Goal: Task Accomplishment & Management: Manage account settings

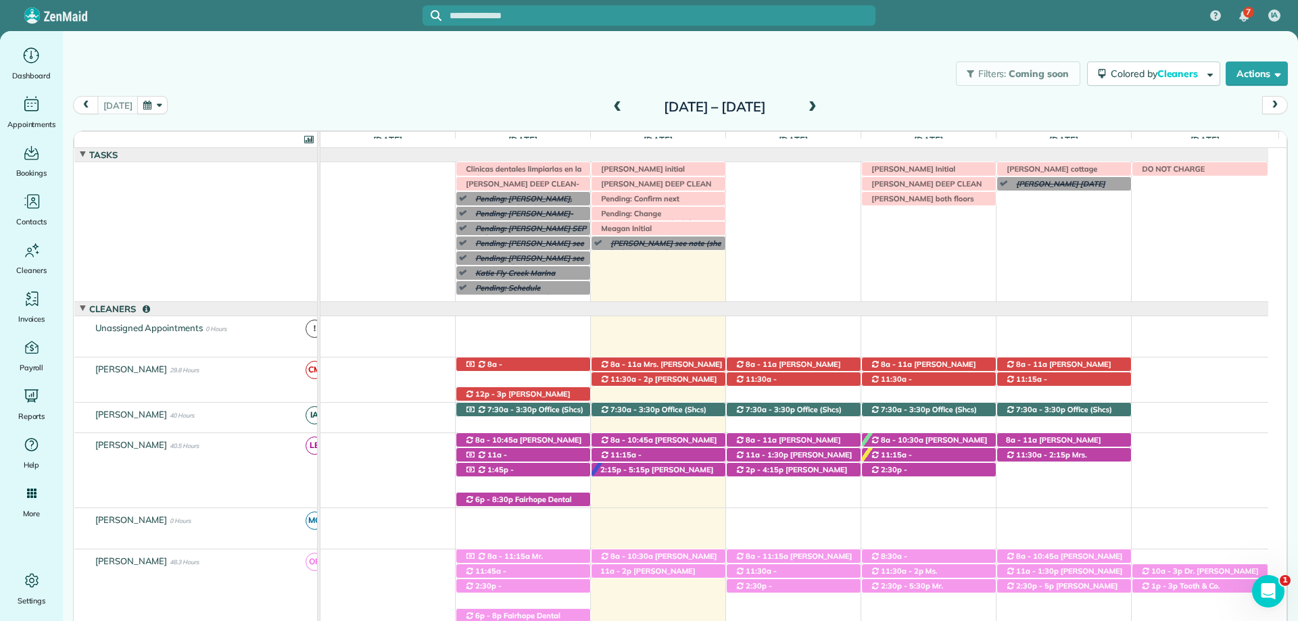
scroll to position [166, 0]
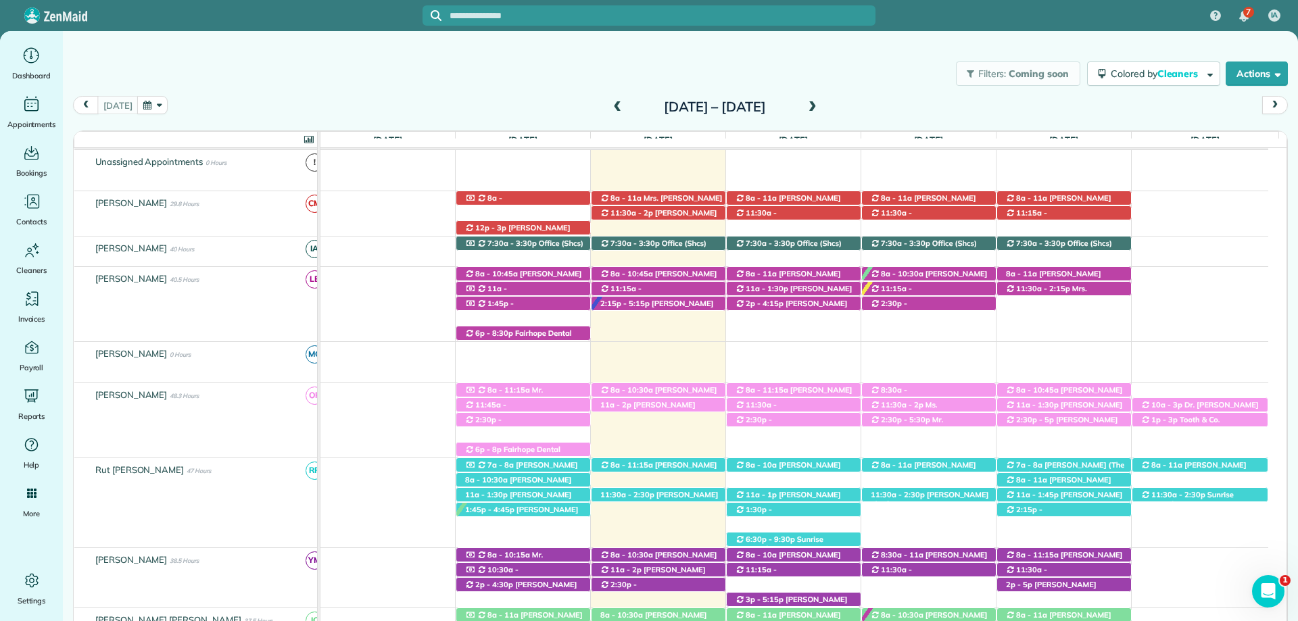
click at [427, 72] on div "Filters: Coming soon Colored by Cleaners Color by Cleaner Color by Team Color b…" at bounding box center [680, 73] width 1235 height 45
click at [684, 409] on span "[PERSON_NAME] ([PHONE_NUMBER])" at bounding box center [647, 409] width 95 height 19
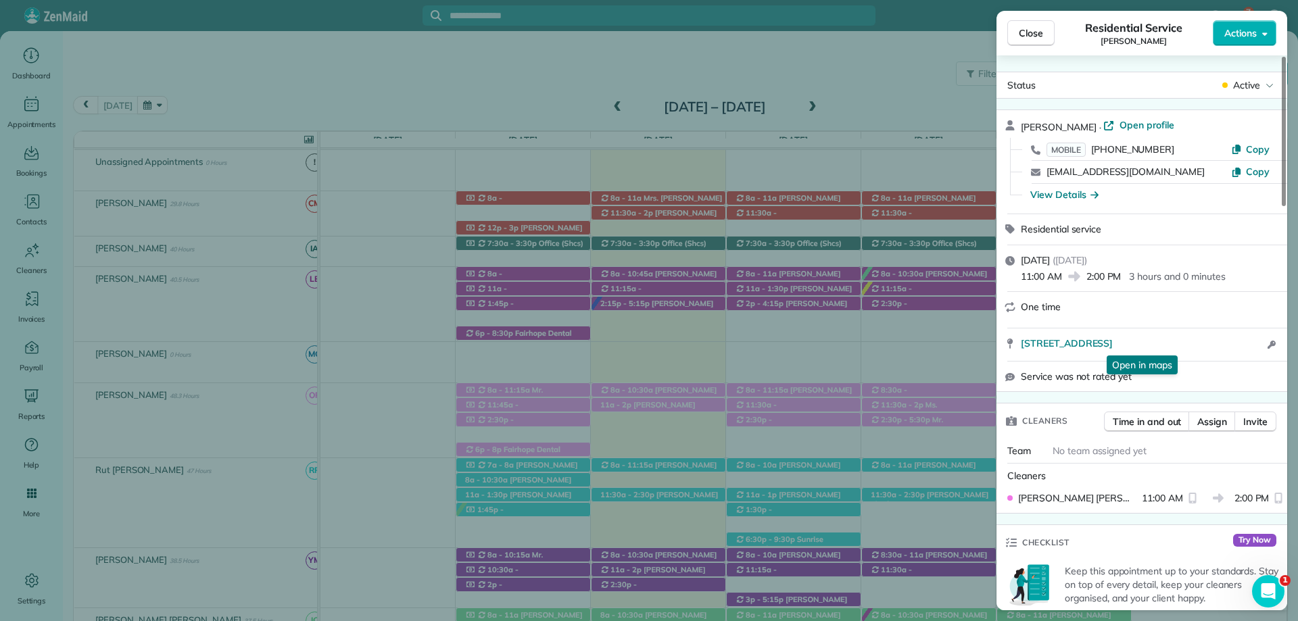
click at [811, 50] on div "Close Residential Service Britney Winchester Actions Status Active Britney Winc…" at bounding box center [649, 310] width 1298 height 621
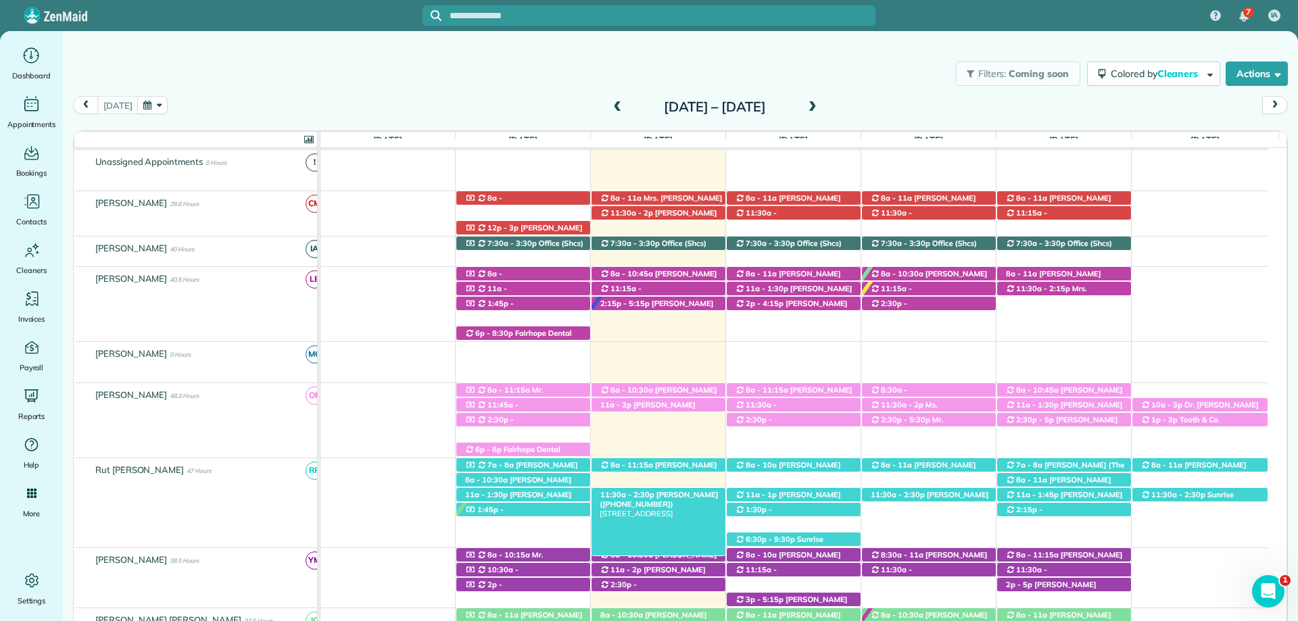
click at [684, 498] on span "[PERSON_NAME] ([PHONE_NUMBER])" at bounding box center [659, 499] width 118 height 19
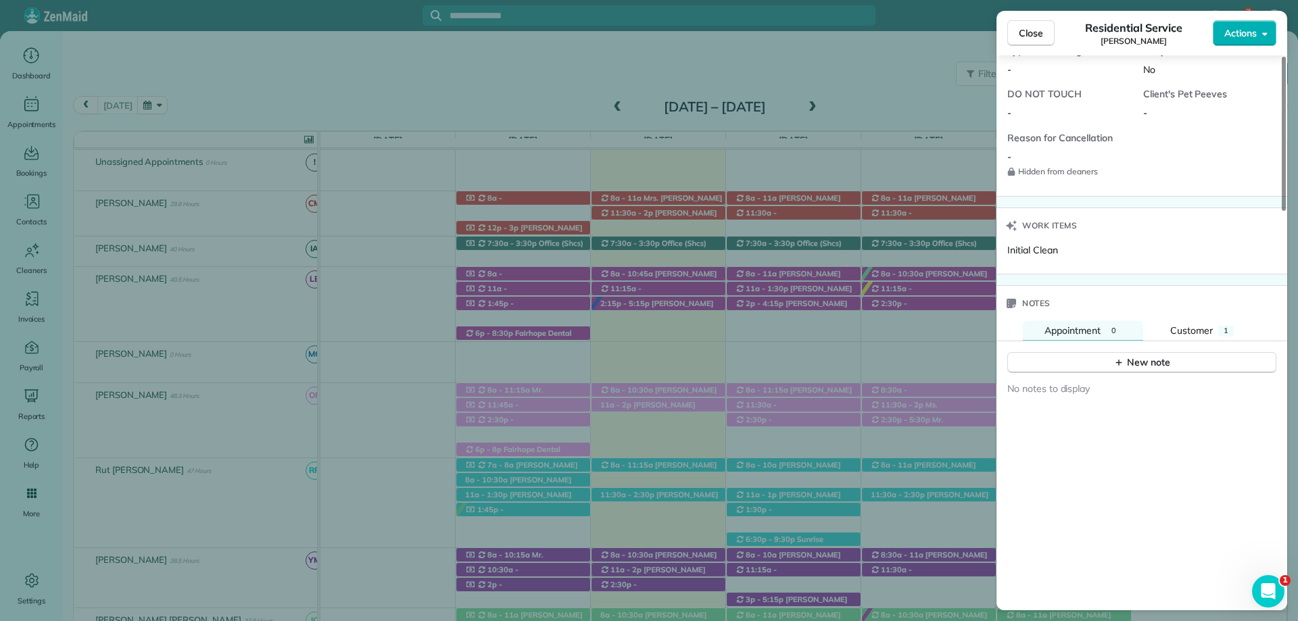
scroll to position [1150, 0]
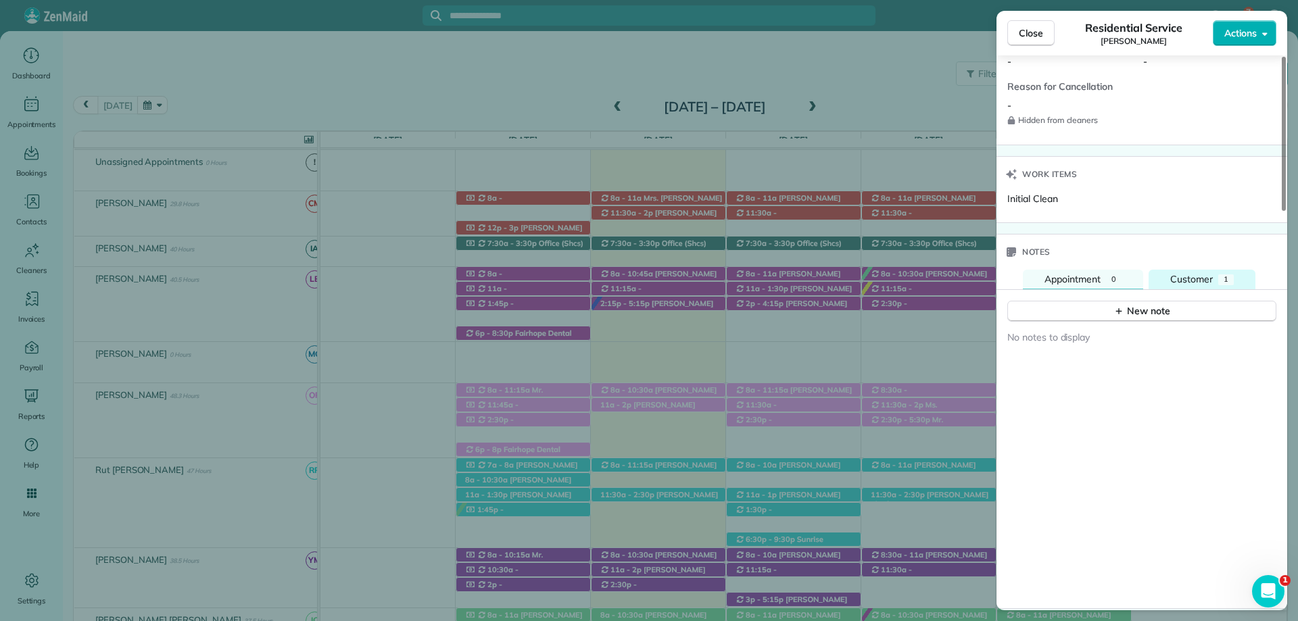
click at [1200, 285] on div "Customer" at bounding box center [1192, 280] width 43 height 15
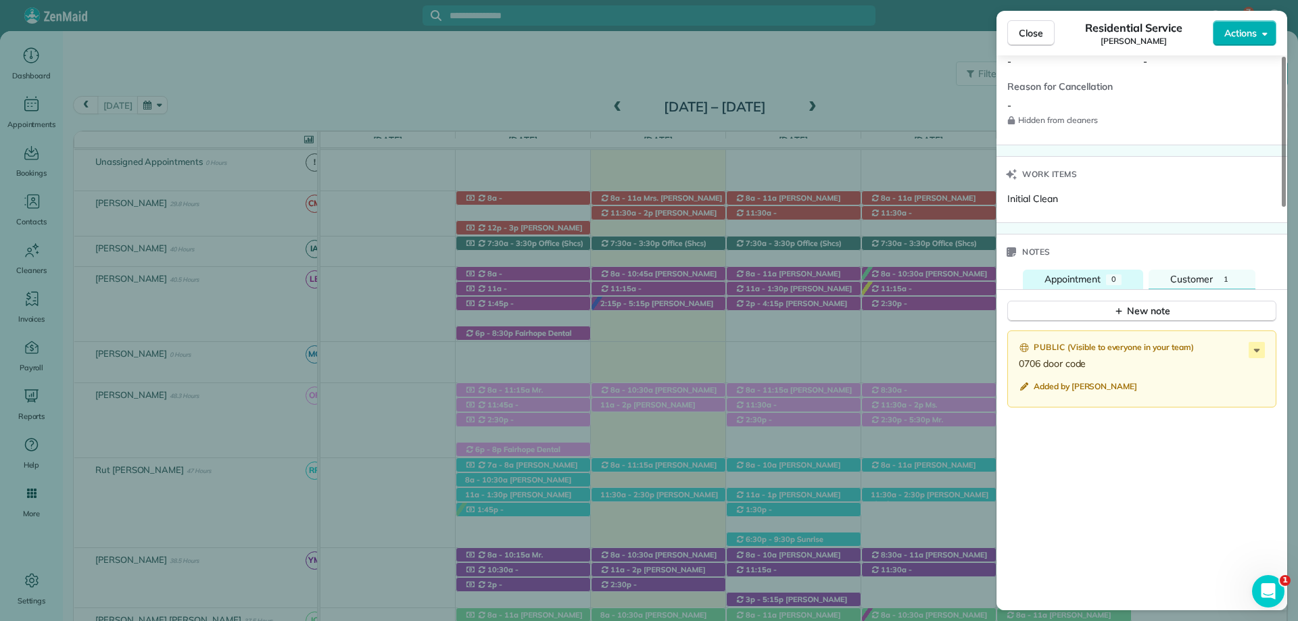
click at [1101, 273] on div "Appointment" at bounding box center [1073, 280] width 56 height 15
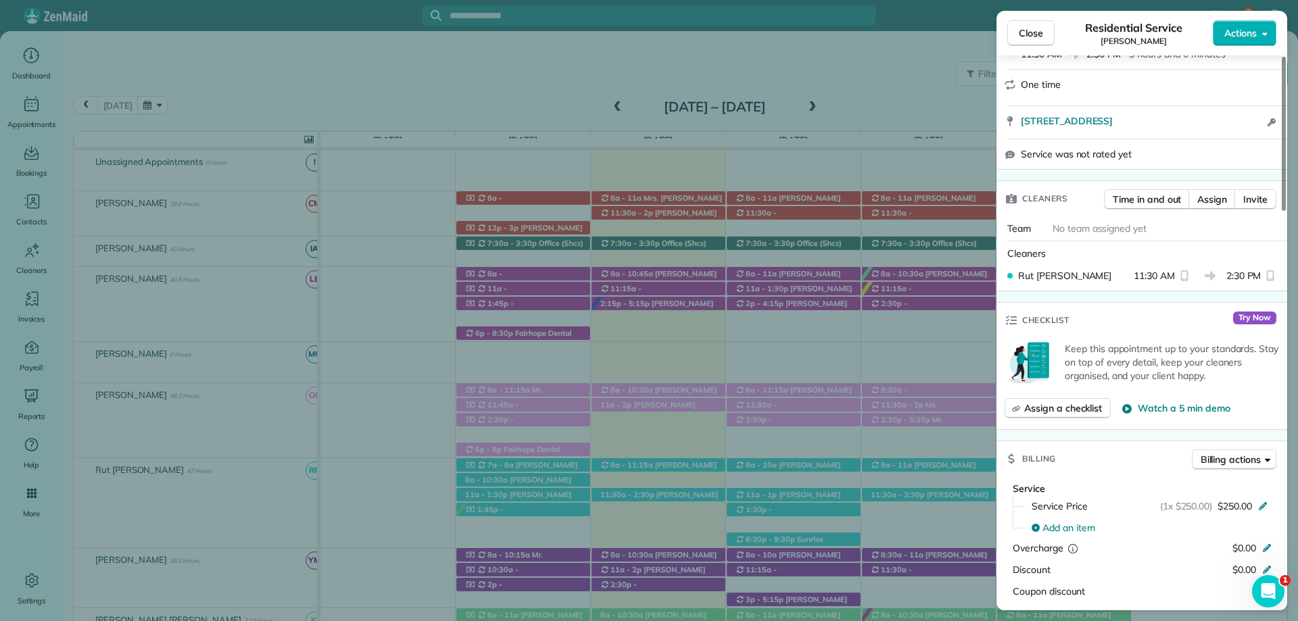
scroll to position [270, 0]
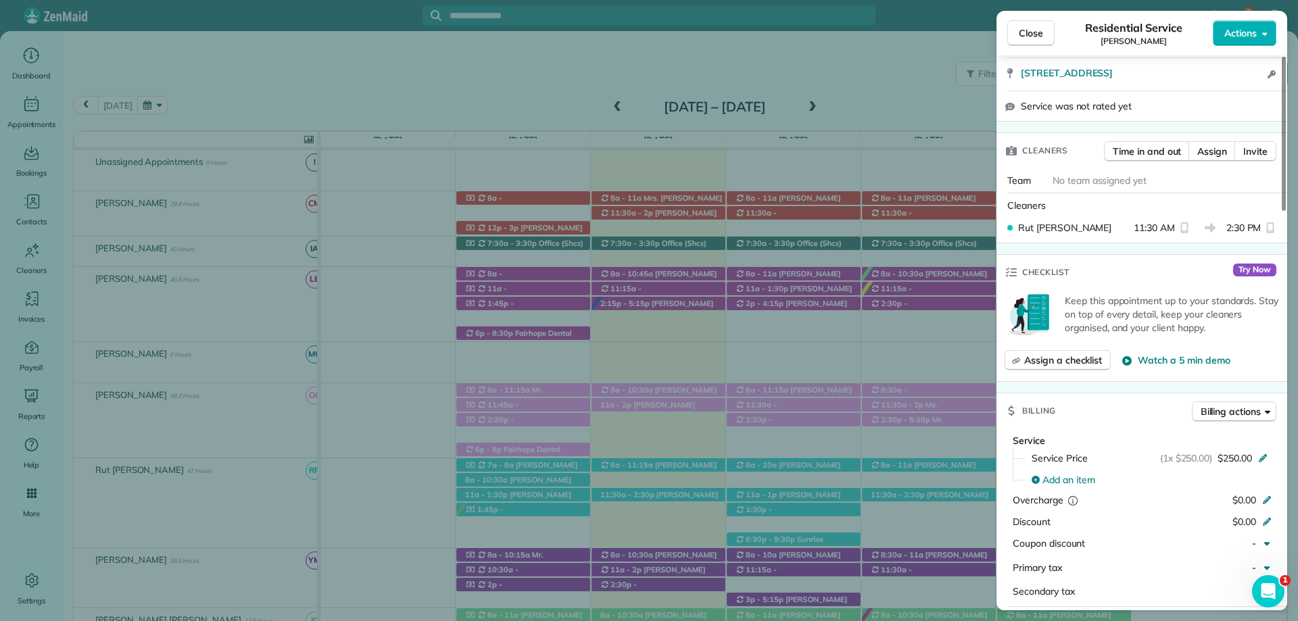
click at [1031, 38] on span "Close" at bounding box center [1031, 33] width 24 height 14
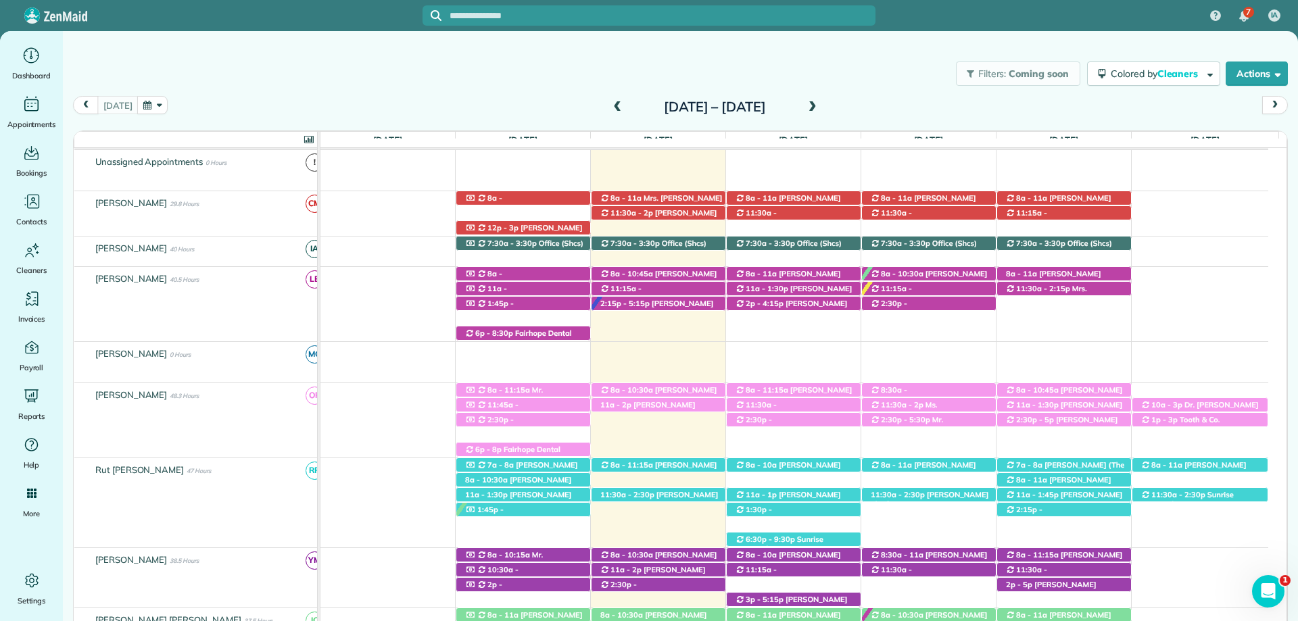
click at [674, 31] on div "Filters: Coming soon Colored by Cleaners Color by Cleaner Color by Team Color b…" at bounding box center [680, 326] width 1235 height 590
click at [820, 113] on span at bounding box center [812, 107] width 15 height 12
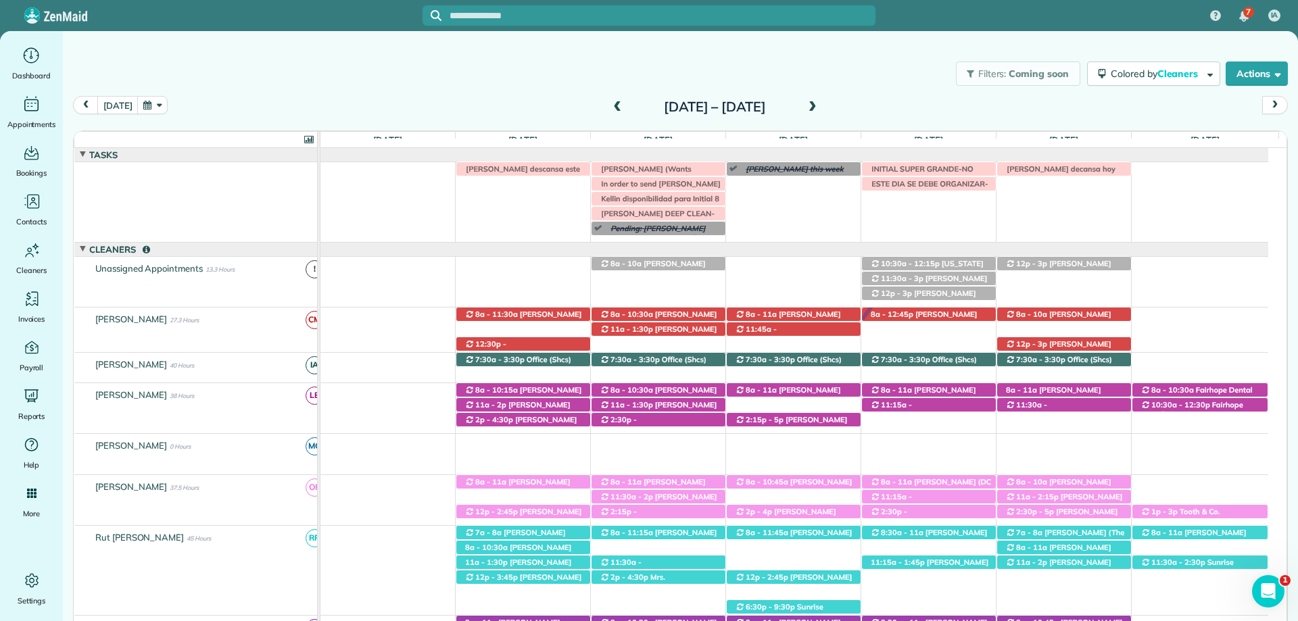
click at [820, 102] on span at bounding box center [812, 107] width 15 height 12
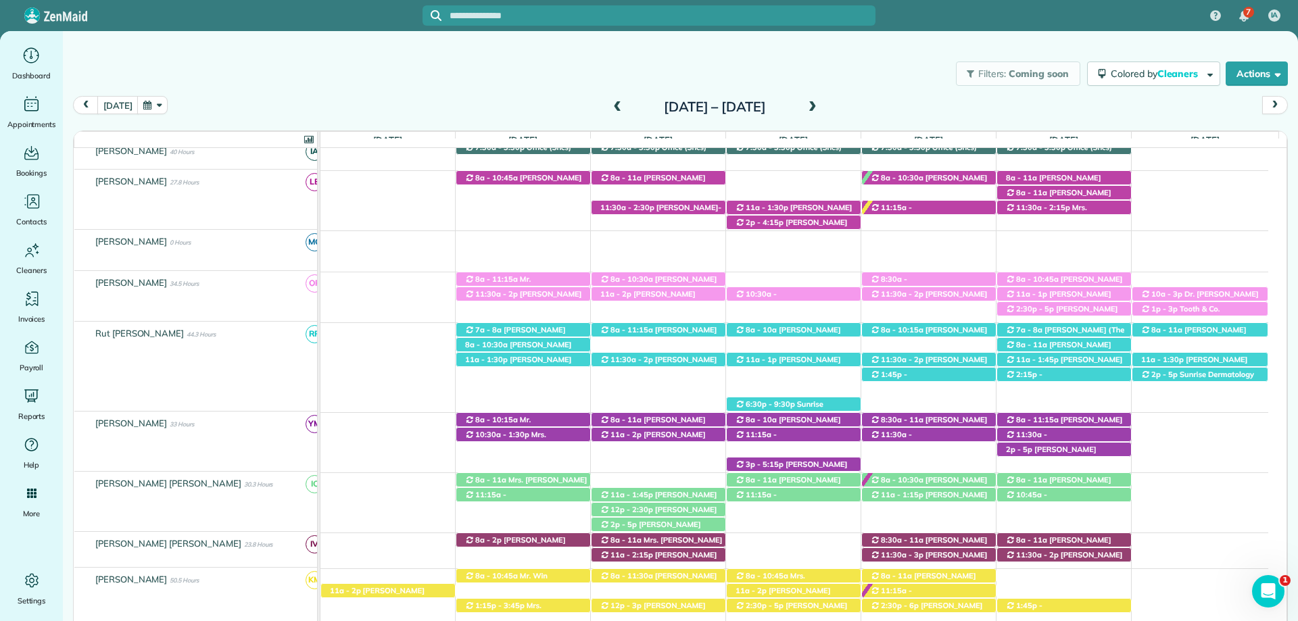
scroll to position [203, 0]
click at [544, 11] on input "text" at bounding box center [663, 16] width 426 height 10
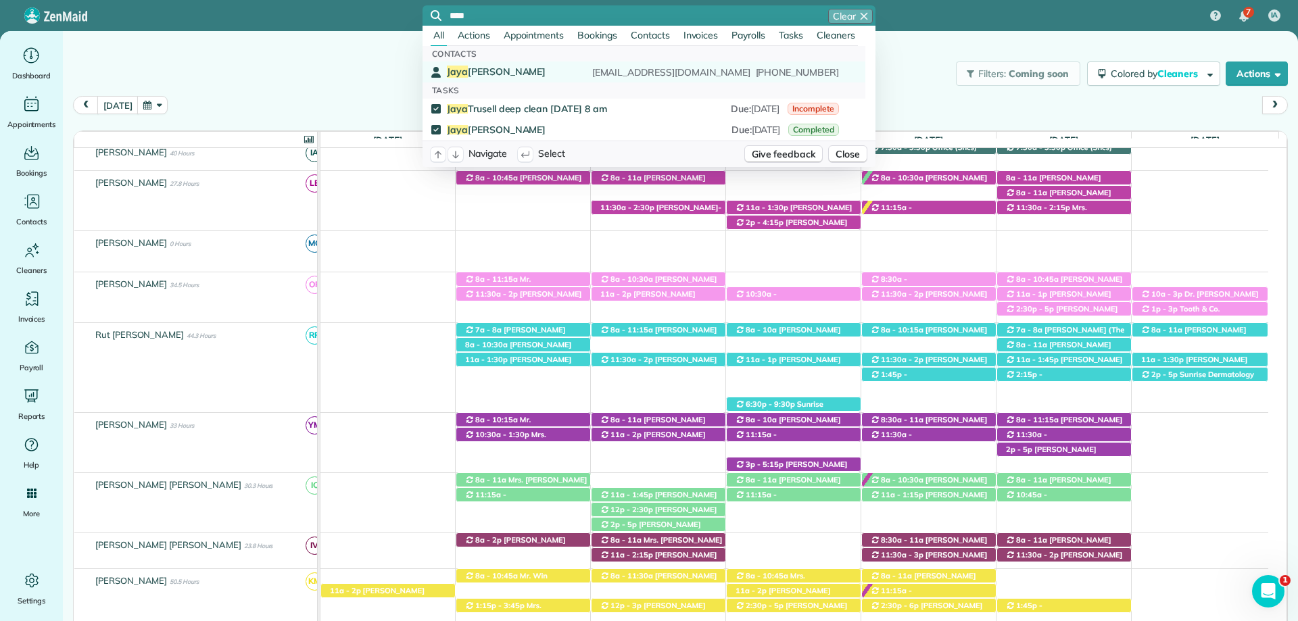
type input "****"
click at [503, 70] on div "Jaya Trussell mrstrussell1995@gmail.com (661) 645-0223" at bounding box center [643, 73] width 392 height 14
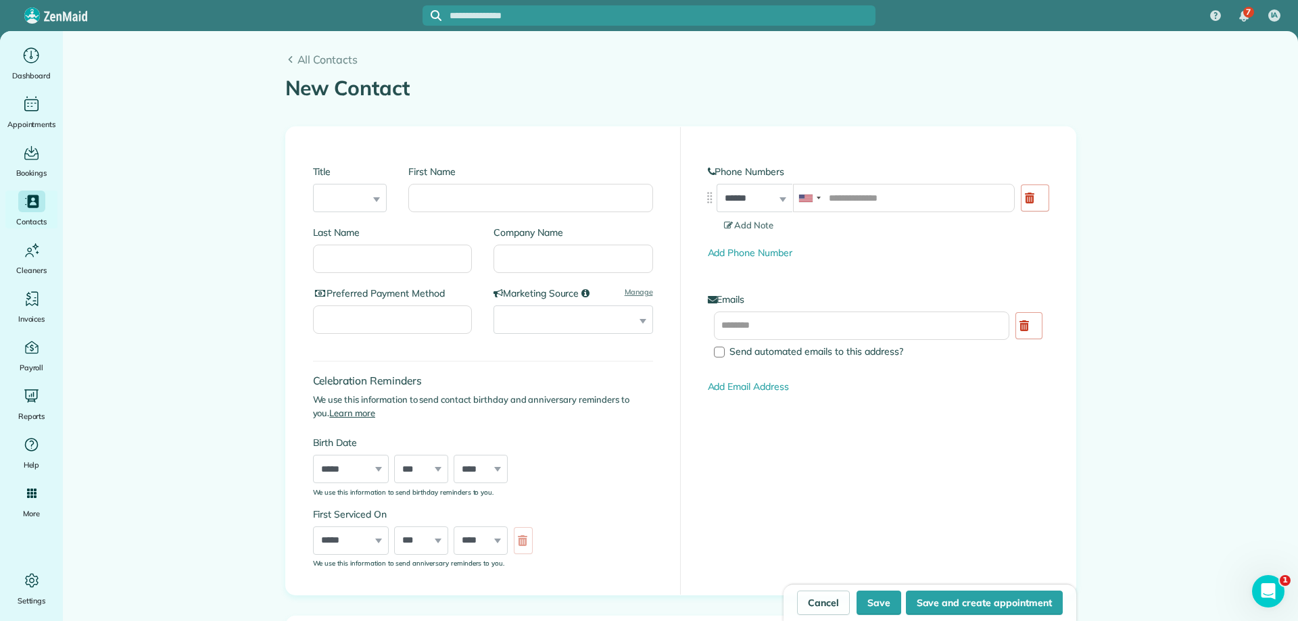
drag, startPoint x: 1169, startPoint y: 209, endPoint x: 674, endPoint y: 11, distance: 533.6
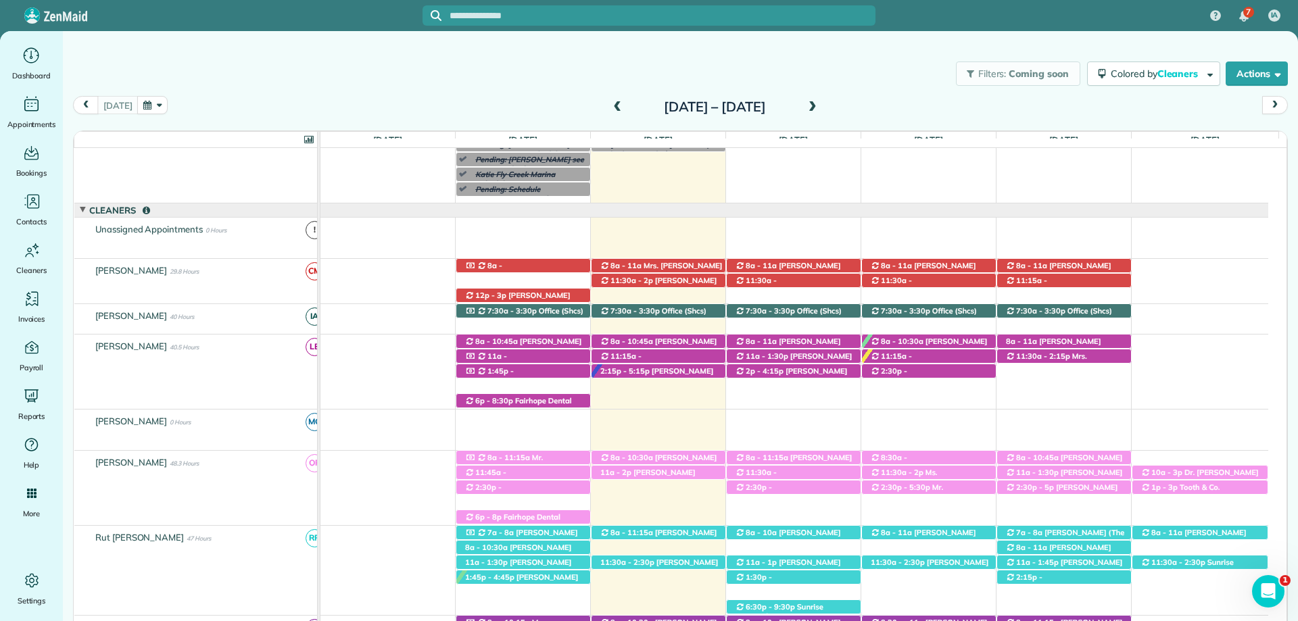
click at [770, 45] on div "Filters: Coming soon Colored by Cleaners Color by Cleaner Color by Team Color b…" at bounding box center [680, 326] width 1235 height 590
click at [686, 474] on span "[PERSON_NAME] ([PHONE_NUMBER])" at bounding box center [647, 477] width 95 height 19
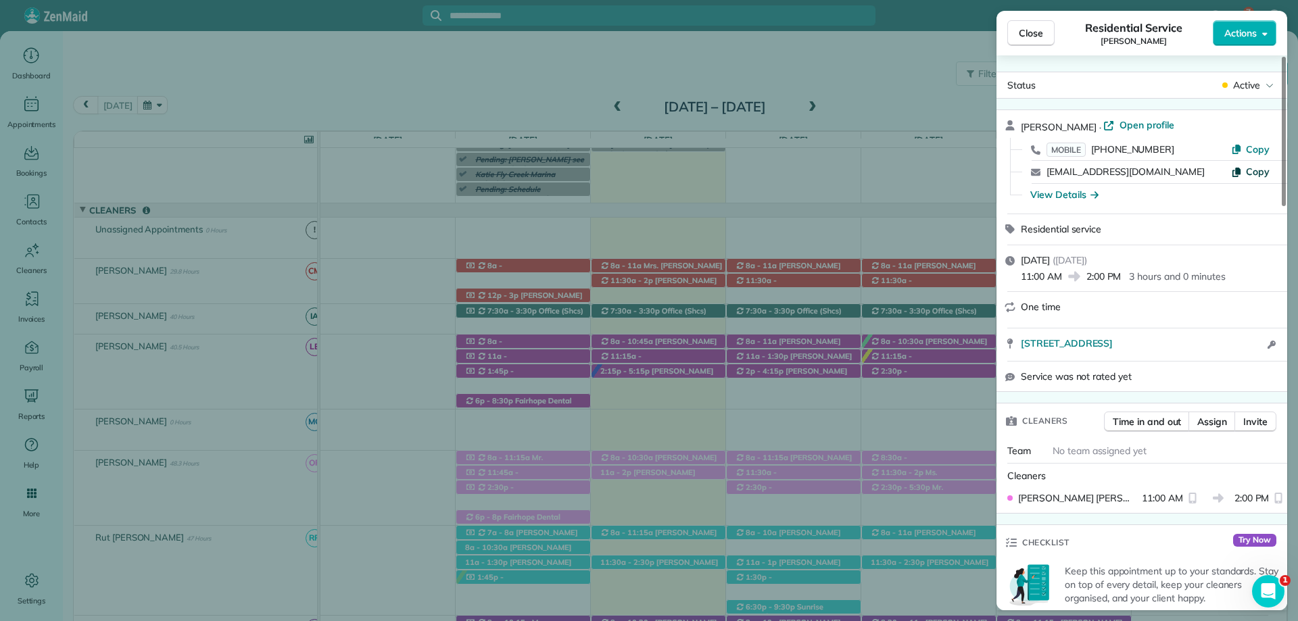
drag, startPoint x: 1256, startPoint y: 147, endPoint x: 1233, endPoint y: 172, distance: 34.0
click at [1256, 147] on span "Copy" at bounding box center [1258, 149] width 24 height 12
drag, startPoint x: 928, startPoint y: 555, endPoint x: 592, endPoint y: 337, distance: 399.9
click at [928, 555] on div "Close Residential Service Britney Winchester Actions Status Active Britney Winc…" at bounding box center [649, 310] width 1298 height 621
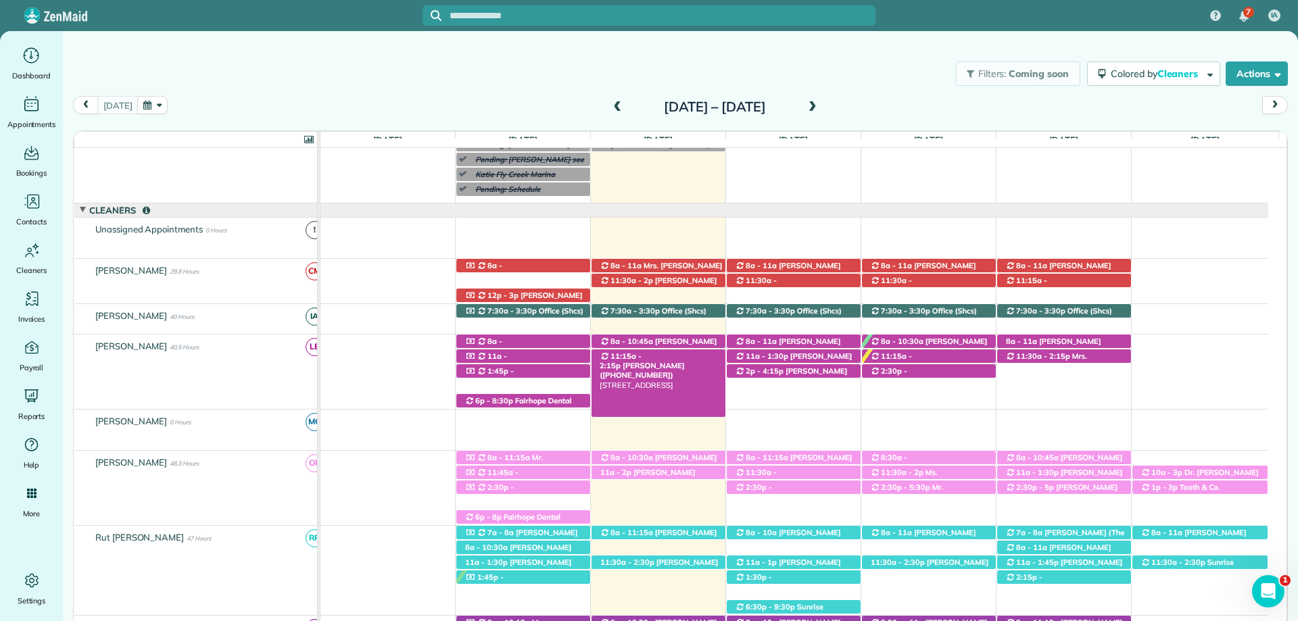
click at [642, 356] on span "11:15a - 2:15p" at bounding box center [621, 361] width 42 height 19
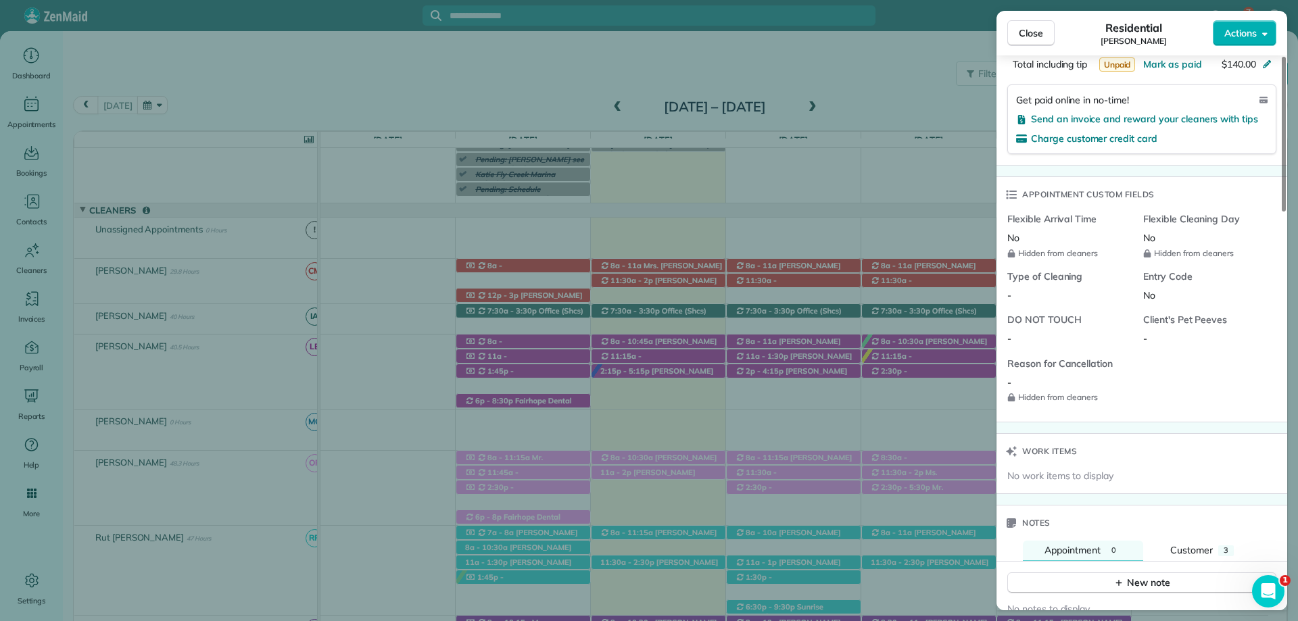
scroll to position [1014, 0]
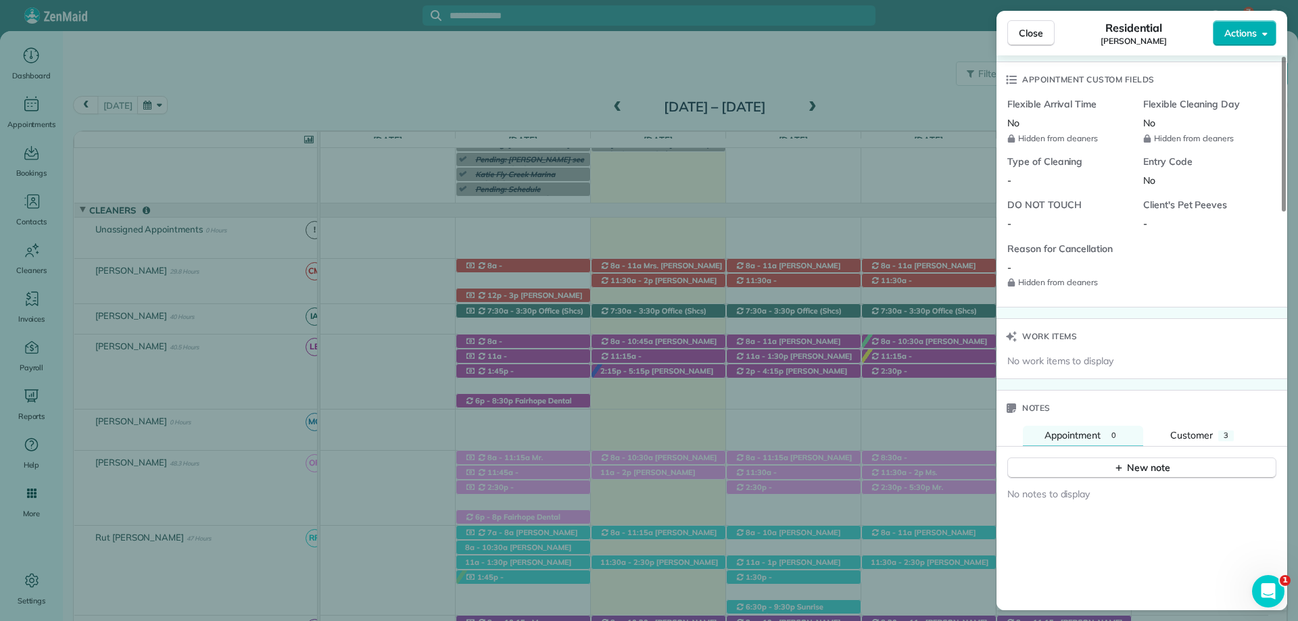
click at [1200, 429] on span "Customer" at bounding box center [1192, 435] width 43 height 12
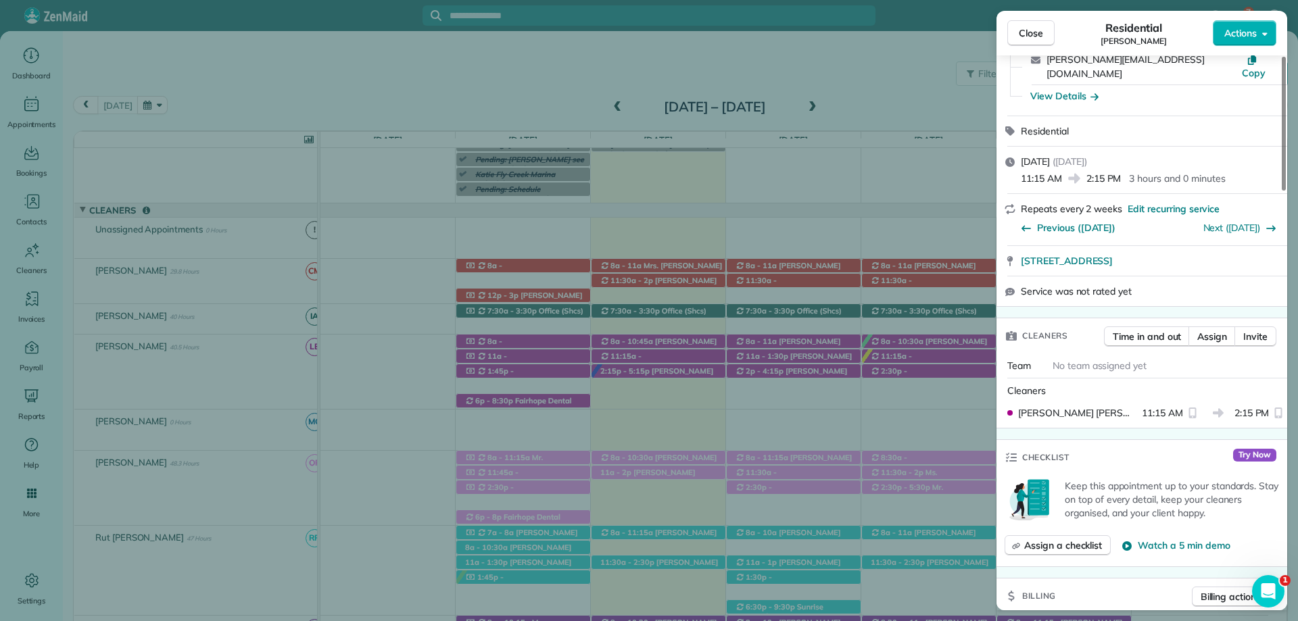
scroll to position [0, 0]
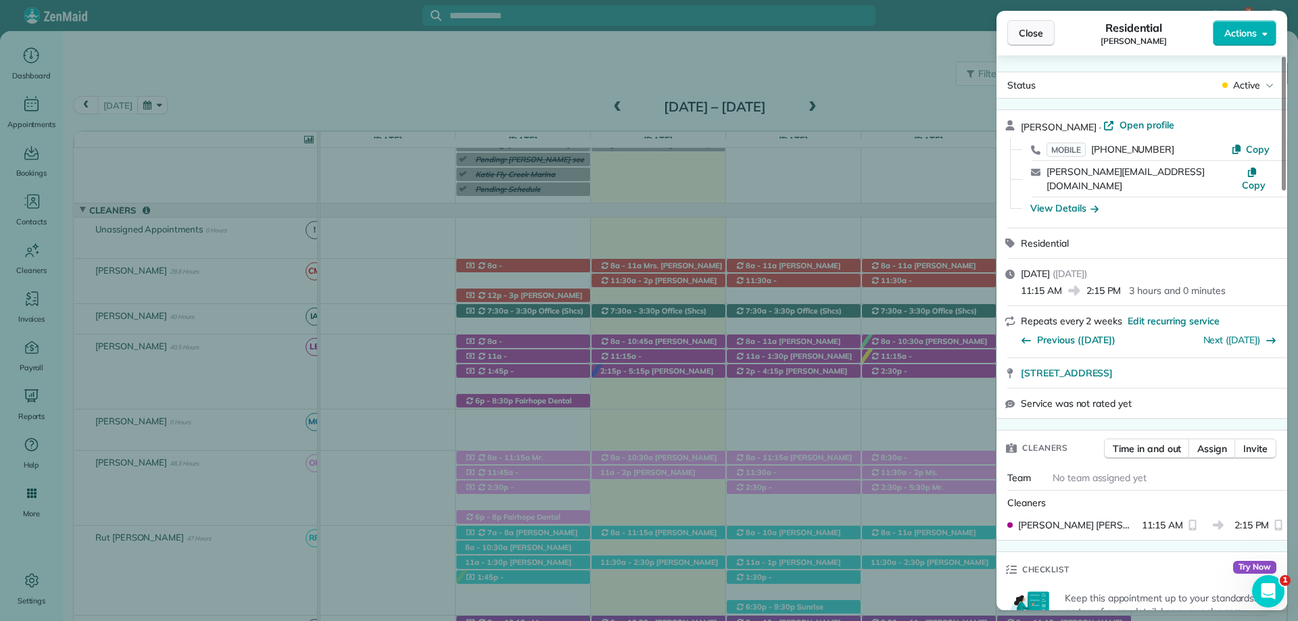
click at [1027, 41] on button "Close" at bounding box center [1031, 33] width 47 height 26
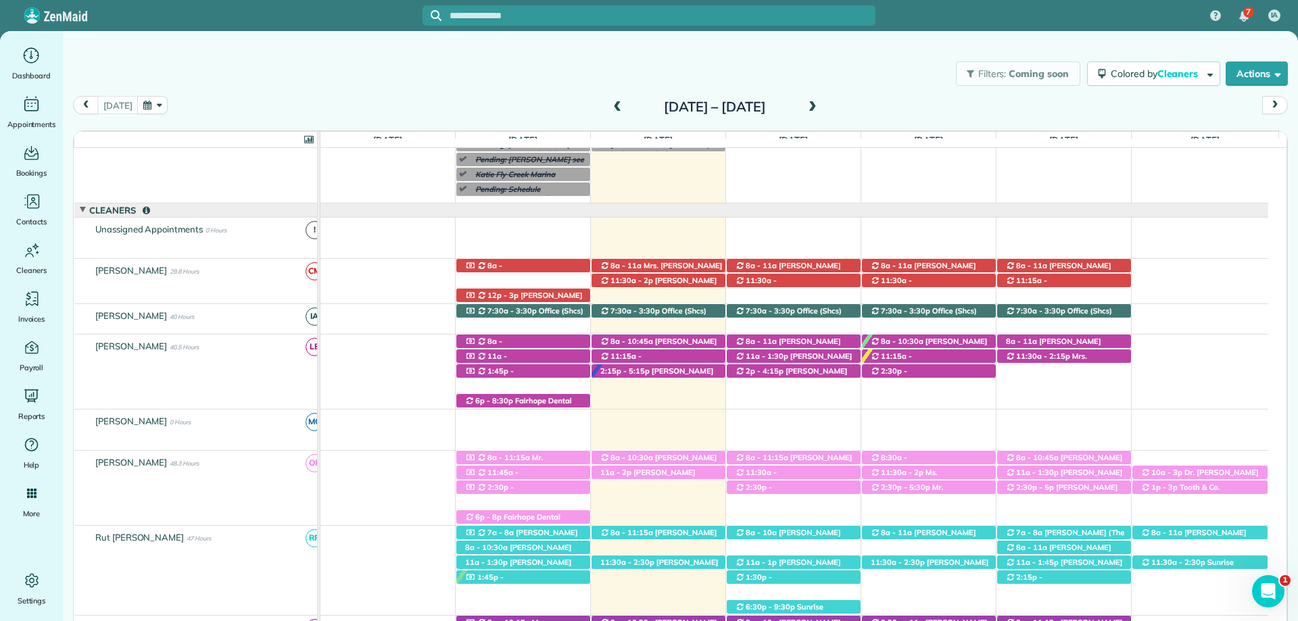
click at [672, 32] on div "Filters: Coming soon Colored by Cleaners Color by Cleaner Color by Team Color b…" at bounding box center [680, 326] width 1235 height 590
click at [678, 477] on span "[PERSON_NAME] ([PHONE_NUMBER])" at bounding box center [647, 477] width 95 height 19
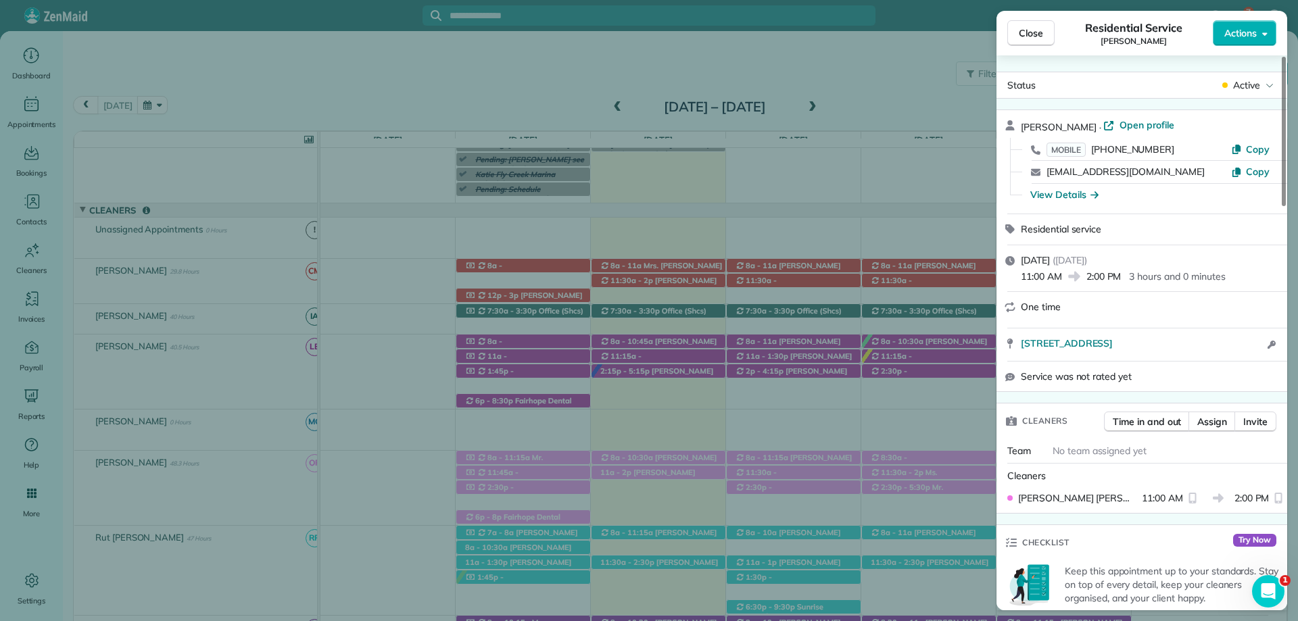
click at [1025, 21] on button "Close" at bounding box center [1031, 33] width 47 height 26
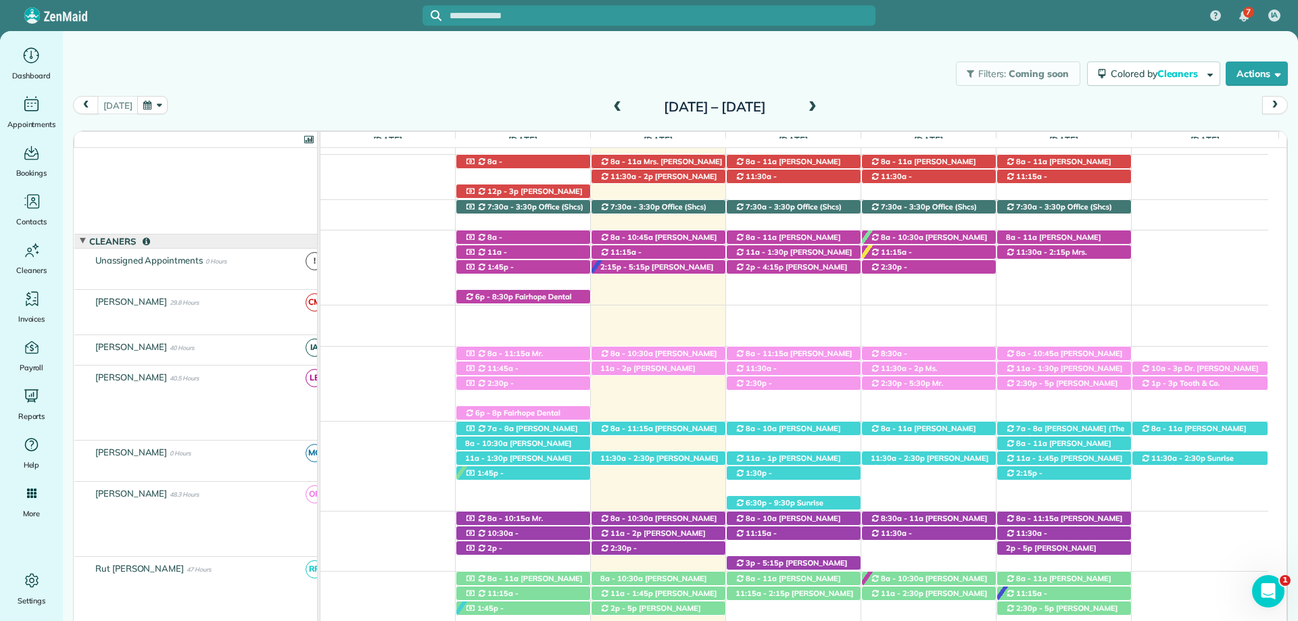
scroll to position [203, 0]
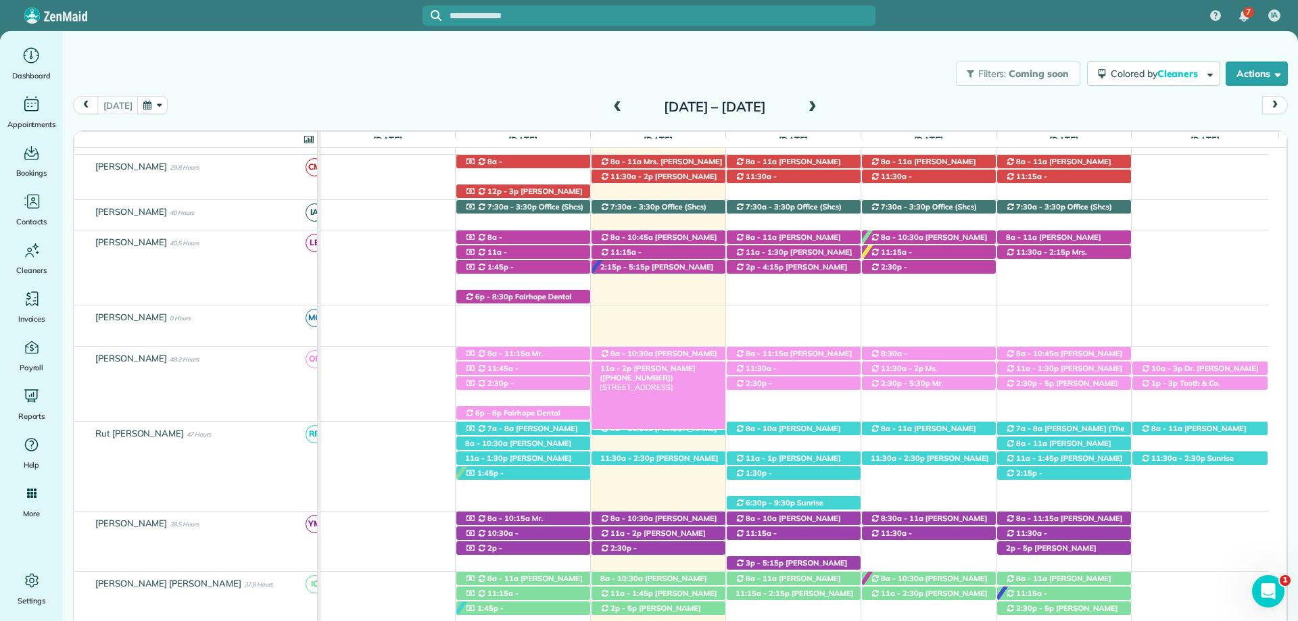
click at [632, 363] on div "11a - 2p Britney Winchester (+16192122830) 12049 Exbury Way - Spanish Fort, AL,…" at bounding box center [659, 369] width 134 height 14
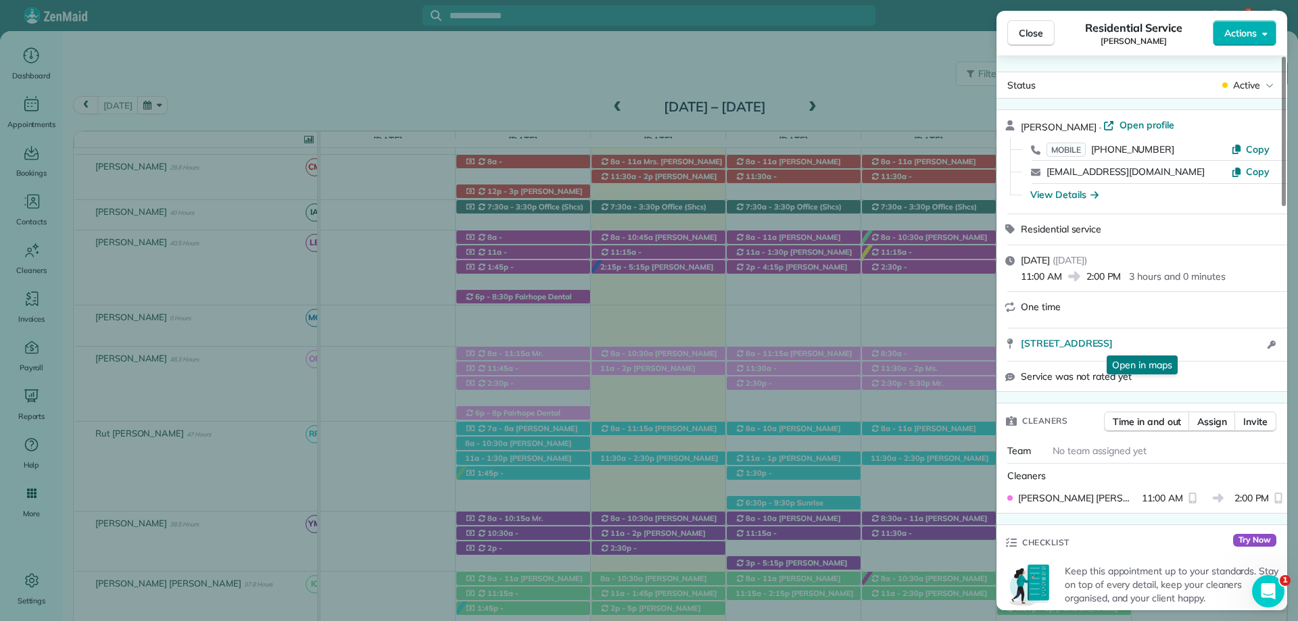
click at [820, 26] on div "Close Residential Service Britney Winchester Actions Status Active Britney Winc…" at bounding box center [649, 310] width 1298 height 621
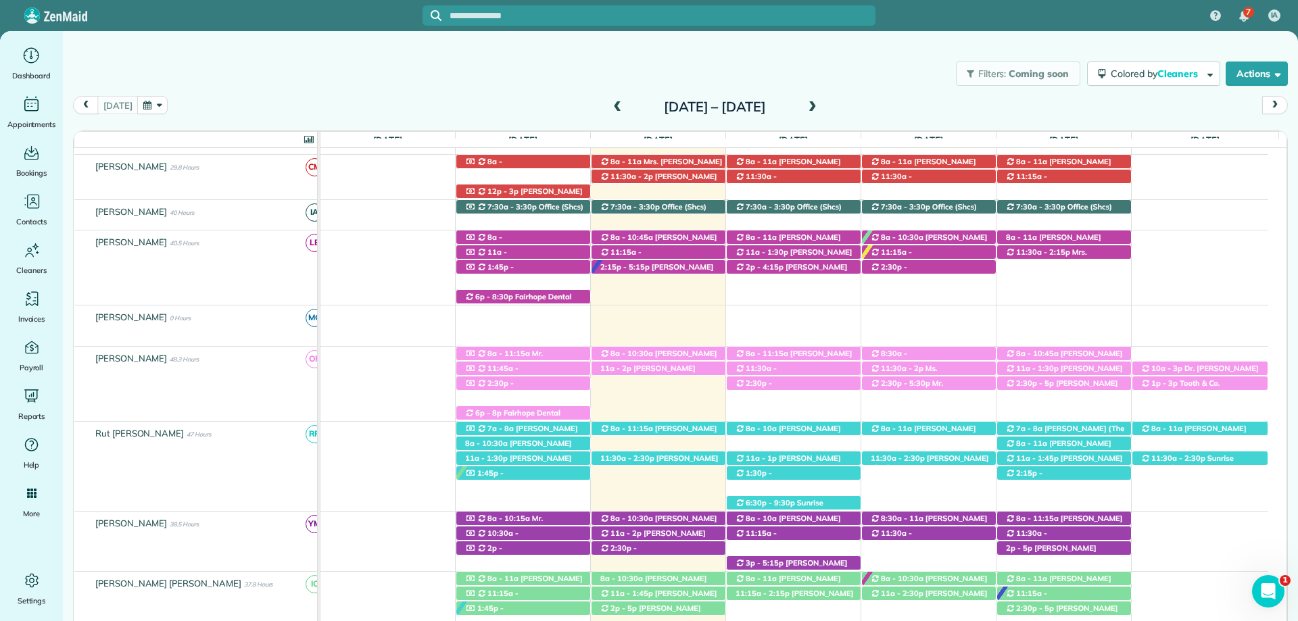
click at [772, 78] on div "Filters: Coming soon Colored by Cleaners Color by Cleaner Color by Team Color b…" at bounding box center [680, 73] width 1235 height 45
click at [672, 458] on span "[PERSON_NAME] ([PHONE_NUMBER])" at bounding box center [659, 463] width 118 height 19
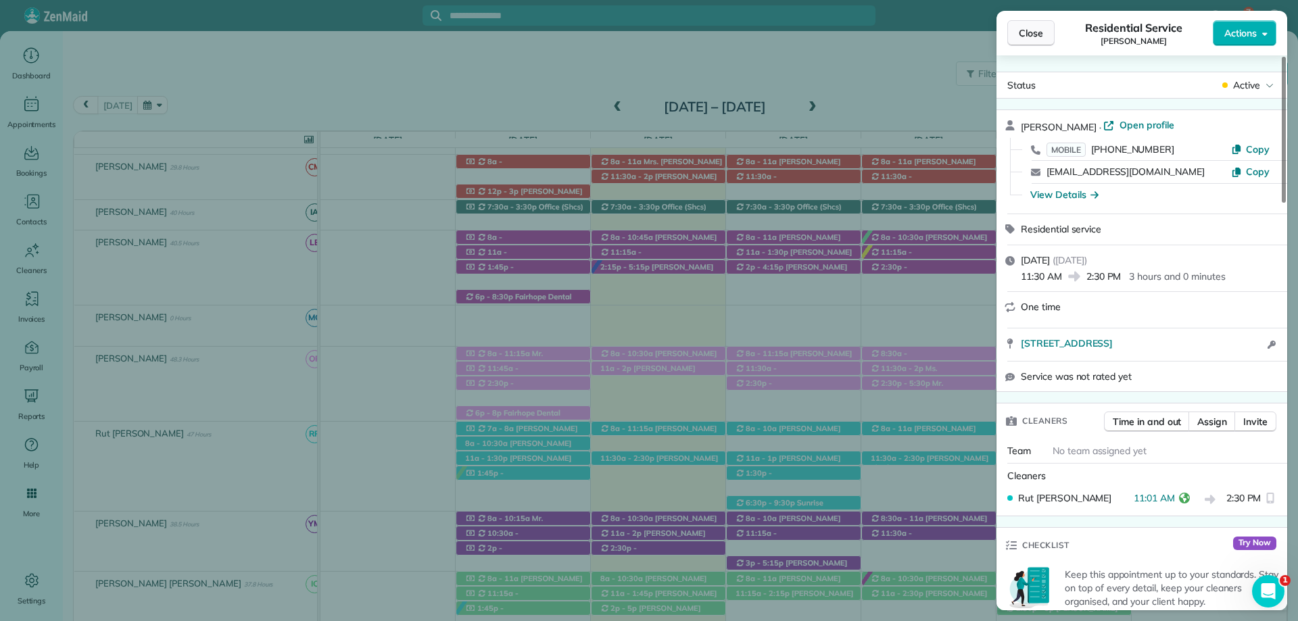
click at [1027, 36] on span "Close" at bounding box center [1031, 33] width 24 height 14
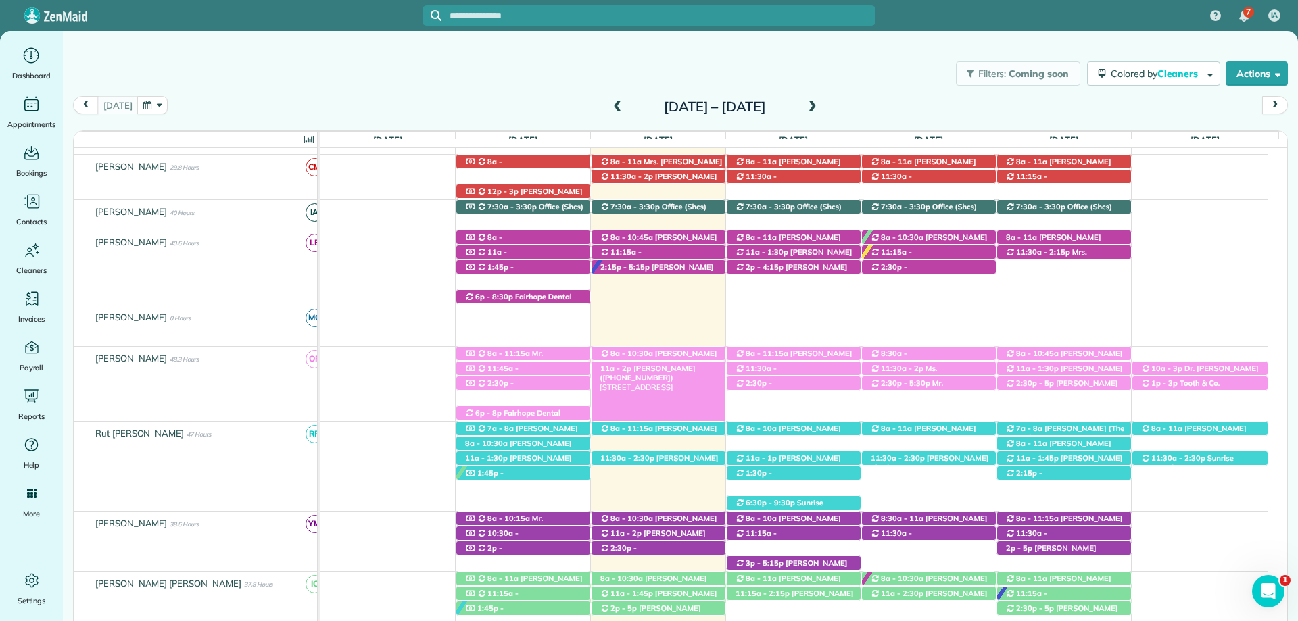
click at [654, 366] on span "[PERSON_NAME] ([PHONE_NUMBER])" at bounding box center [647, 373] width 95 height 19
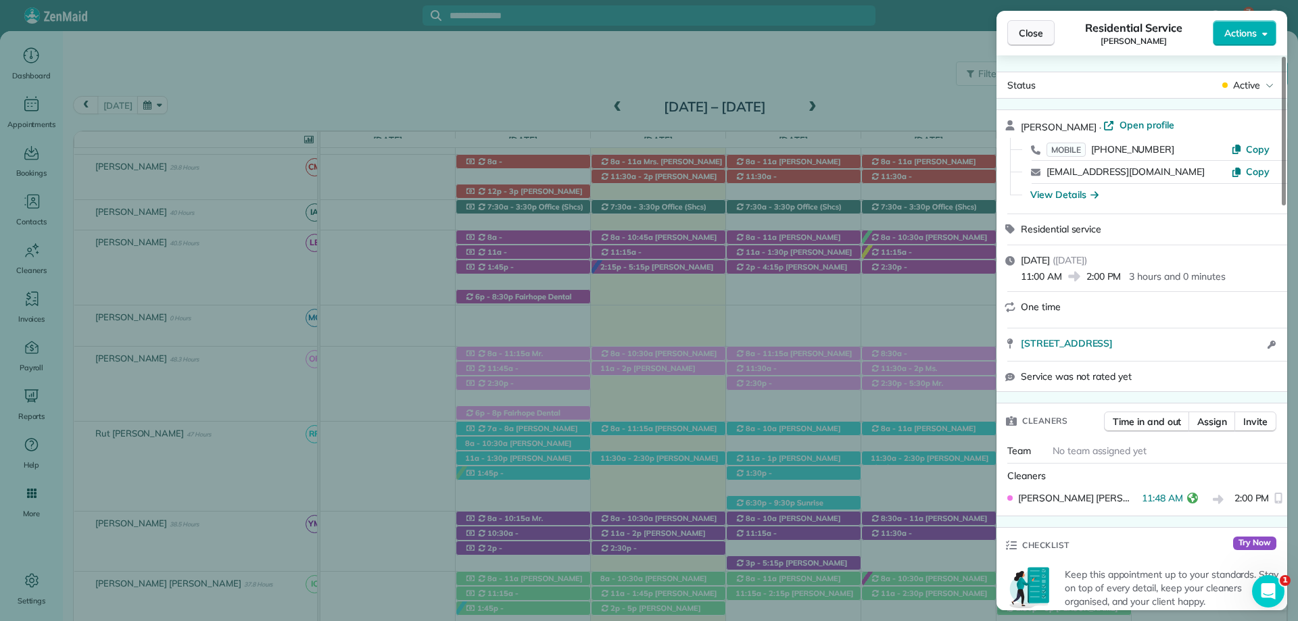
click at [1037, 35] on span "Close" at bounding box center [1031, 33] width 24 height 14
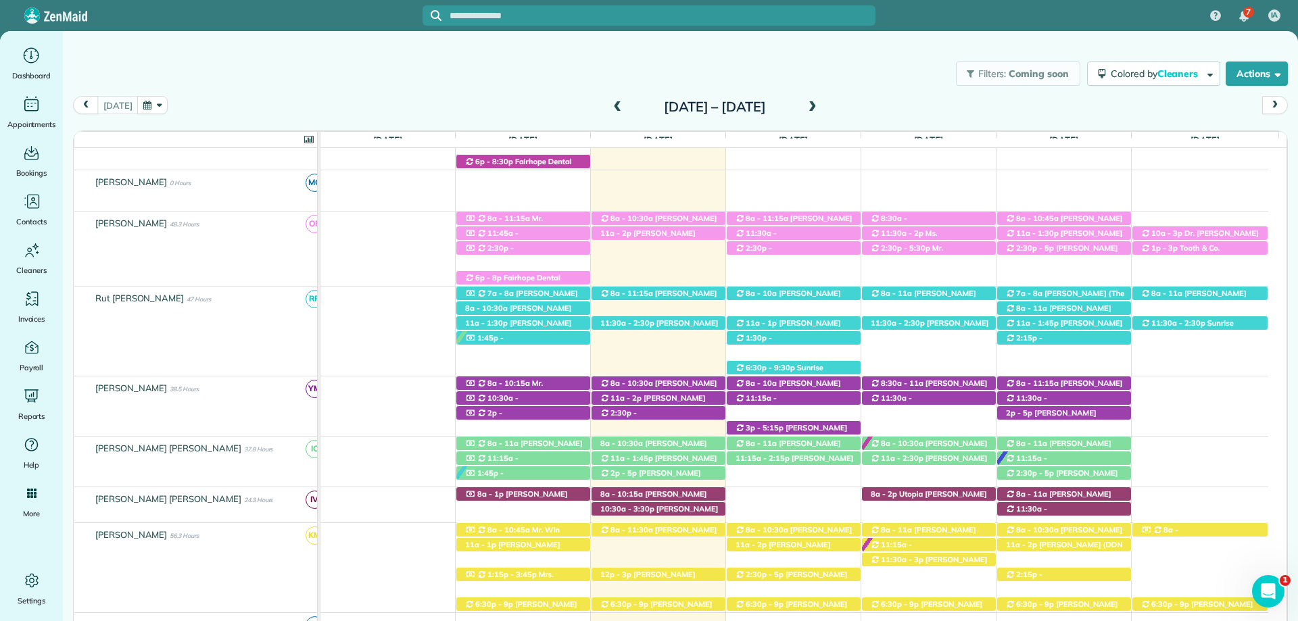
scroll to position [270, 0]
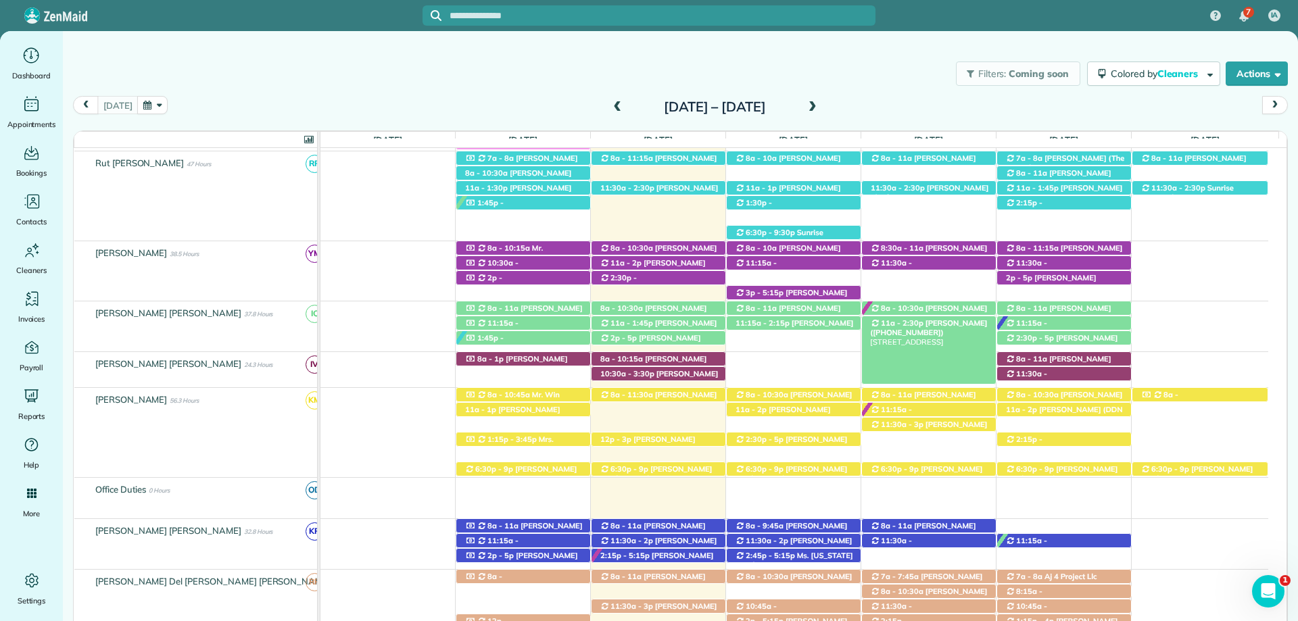
click at [929, 325] on span "Barclay Godwin (+12052439353)" at bounding box center [928, 328] width 117 height 19
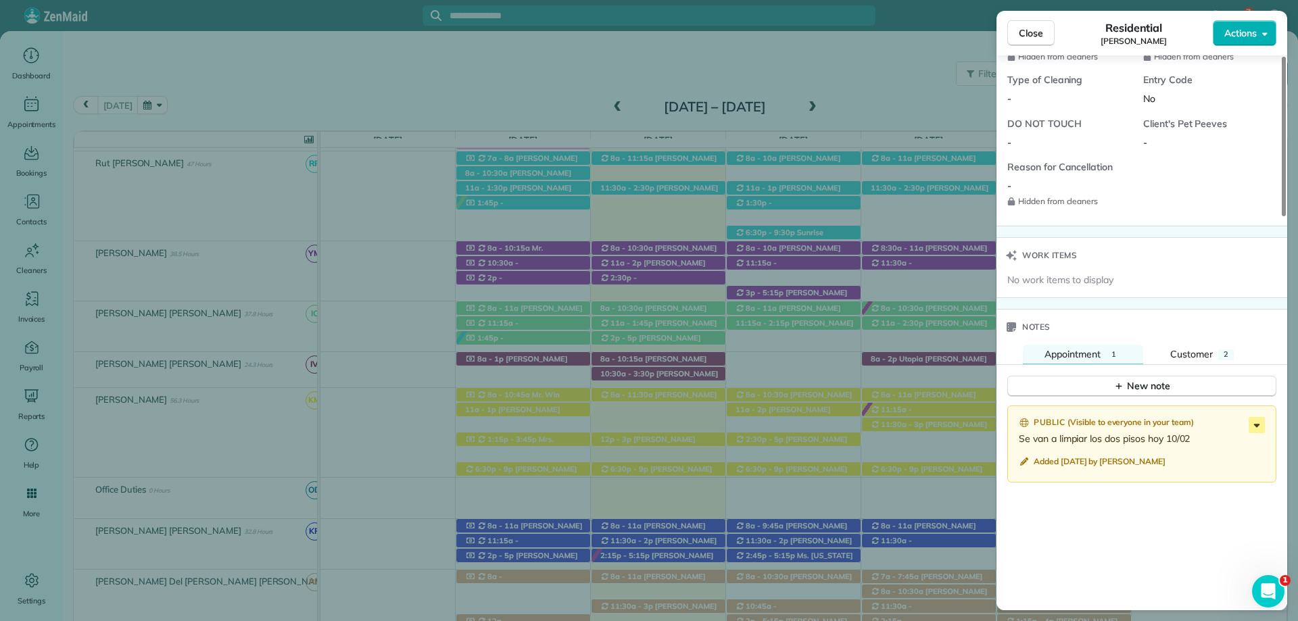
click at [1253, 425] on icon at bounding box center [1257, 425] width 16 height 16
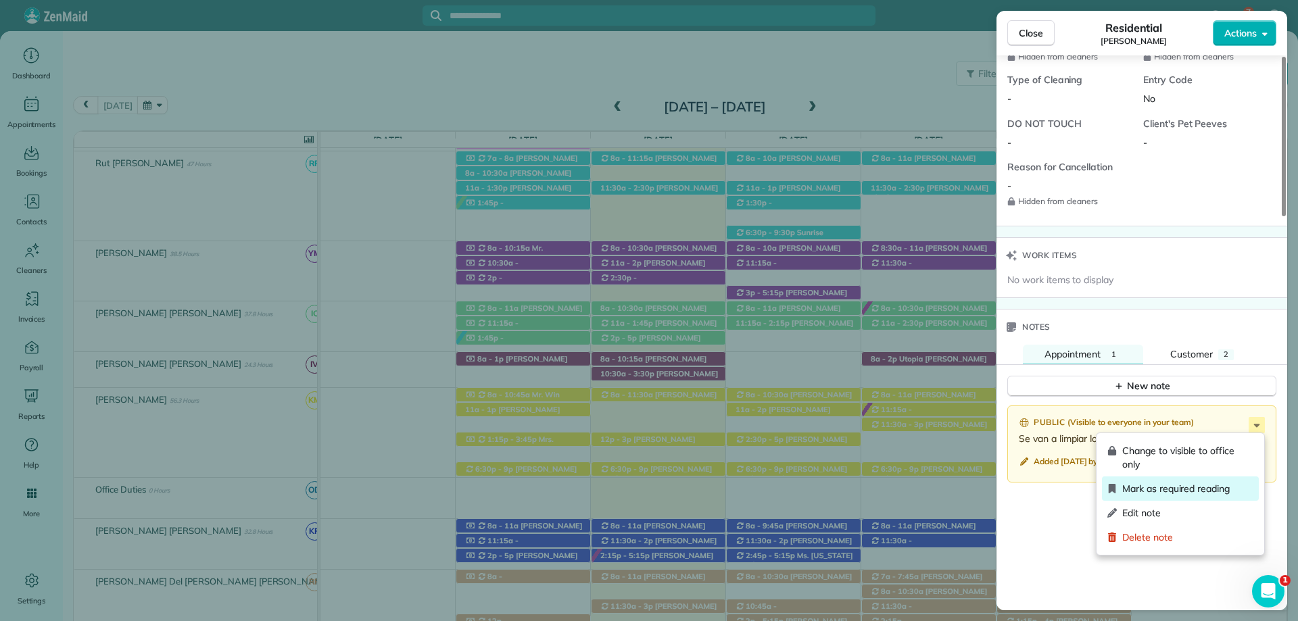
click at [1193, 491] on span "Mark as required reading" at bounding box center [1188, 489] width 131 height 14
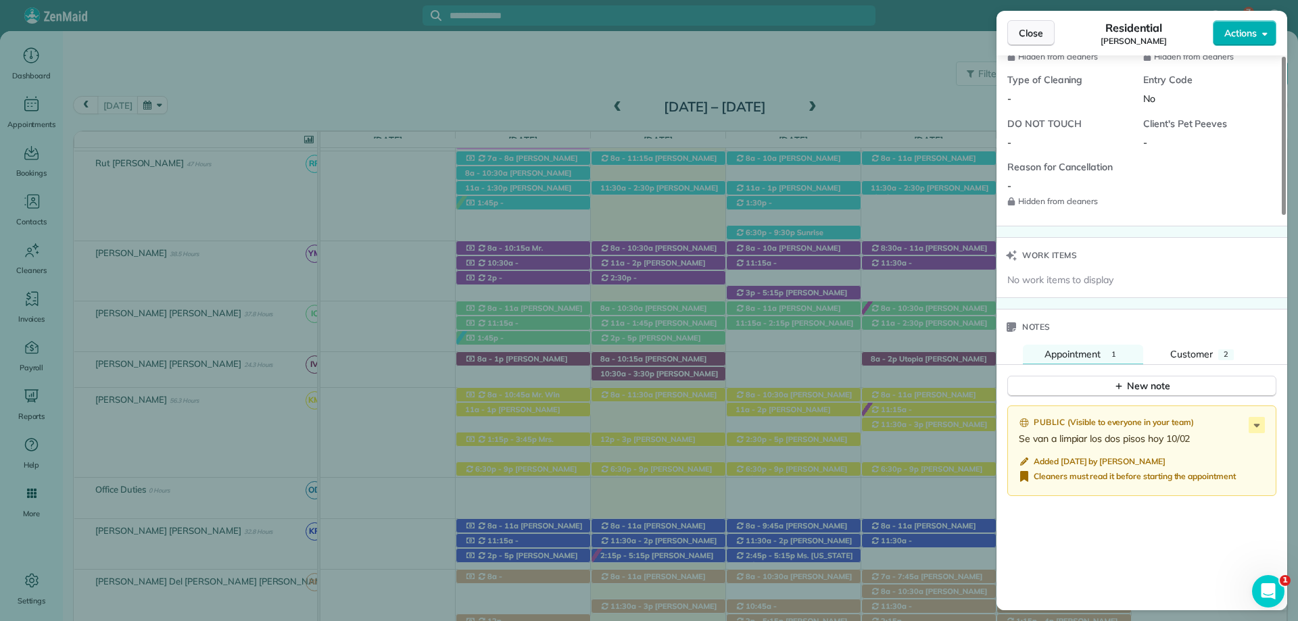
click at [1025, 31] on span "Close" at bounding box center [1031, 33] width 24 height 14
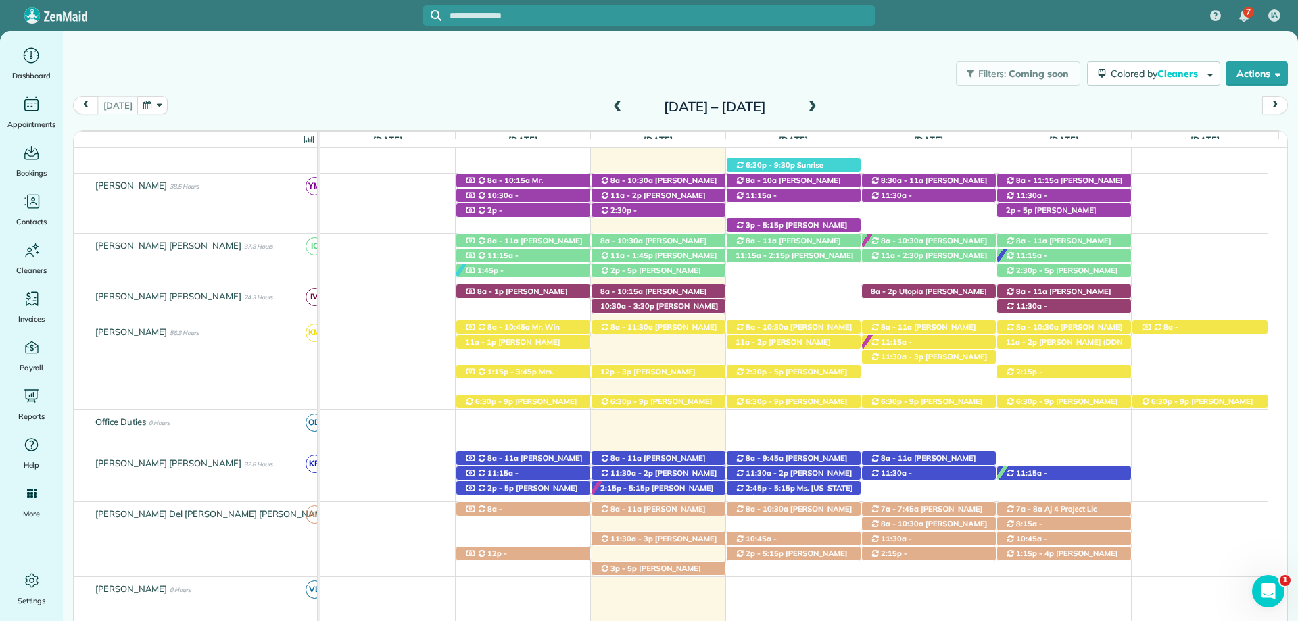
scroll to position [609, 0]
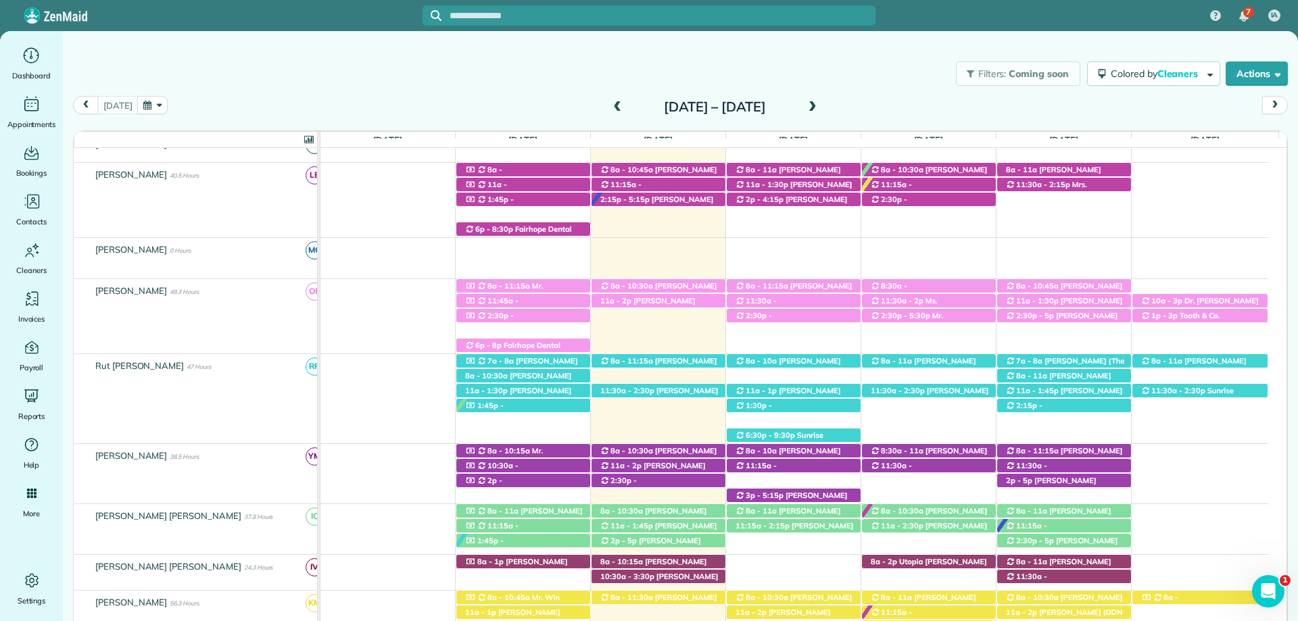
click at [820, 101] on span at bounding box center [812, 107] width 15 height 12
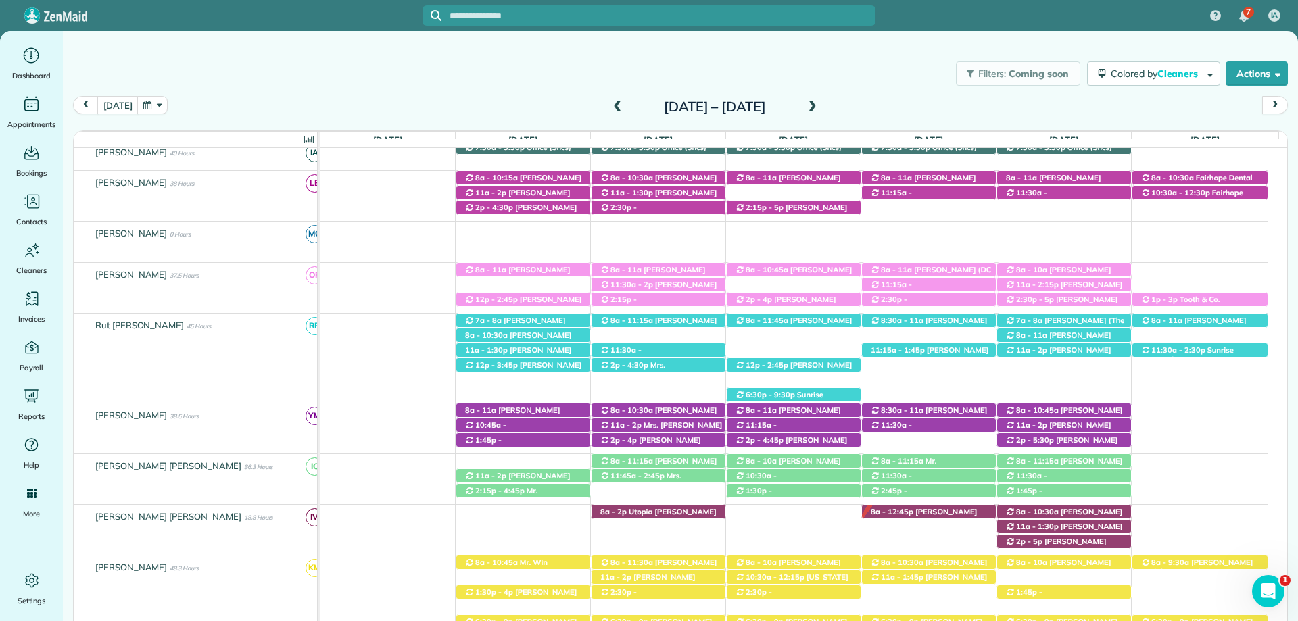
click at [610, 103] on span at bounding box center [617, 107] width 15 height 12
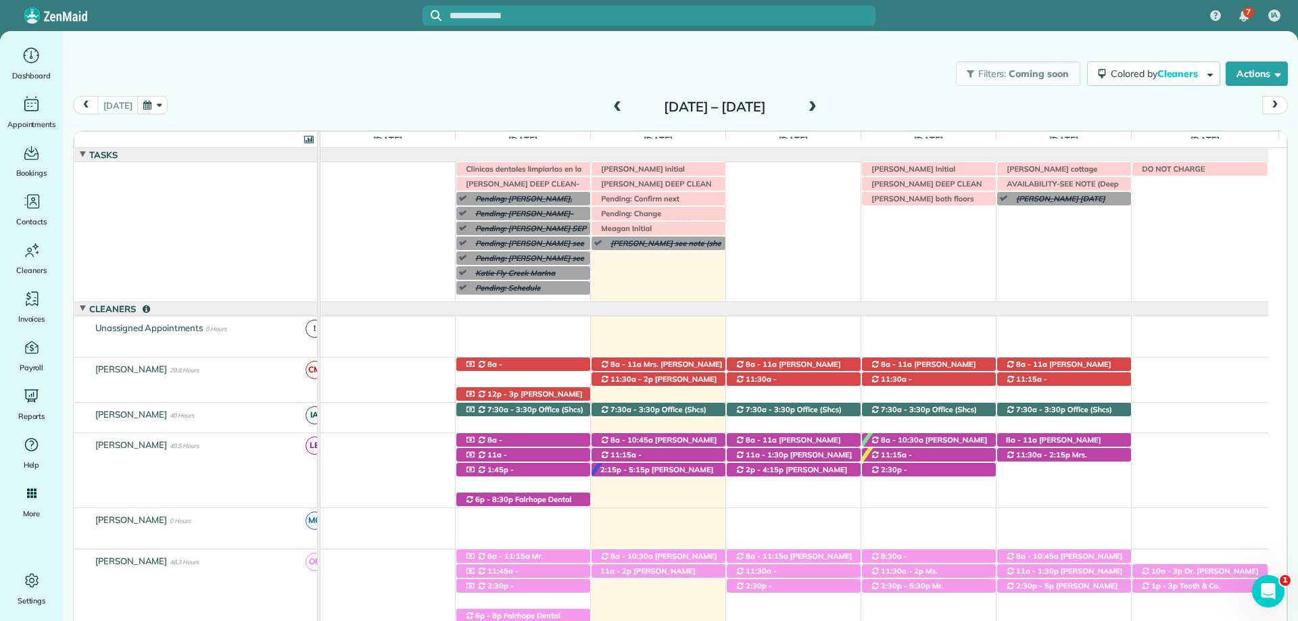
click at [820, 104] on span at bounding box center [812, 107] width 15 height 12
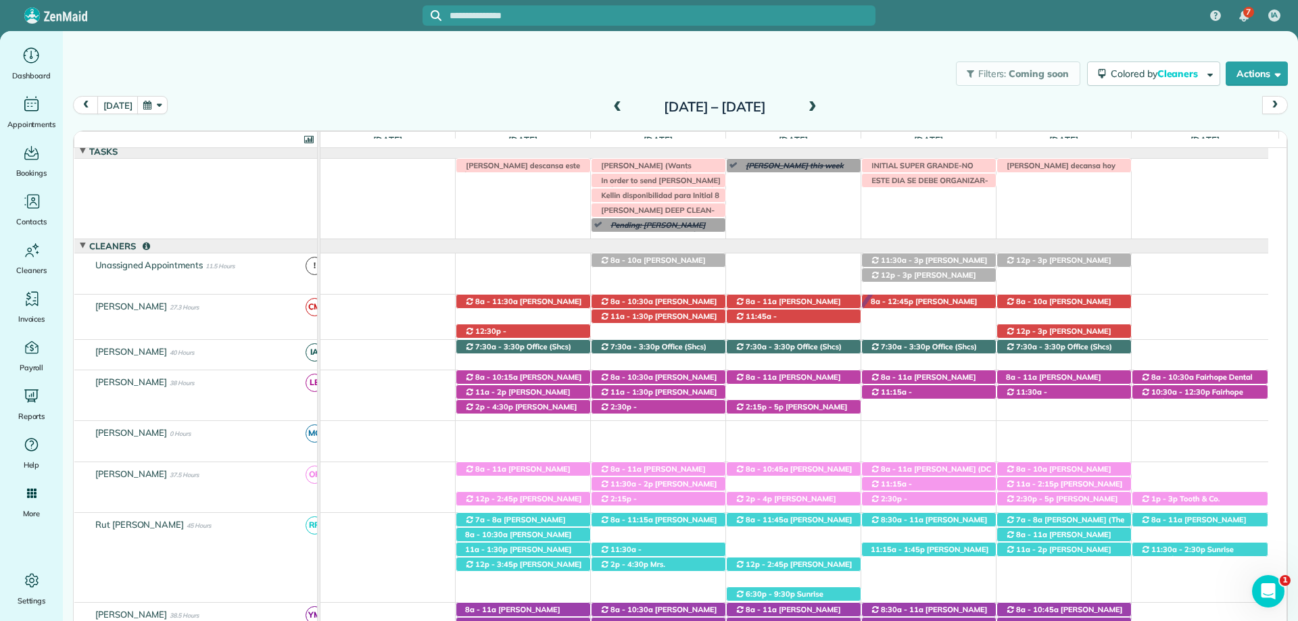
scroll to position [0, 0]
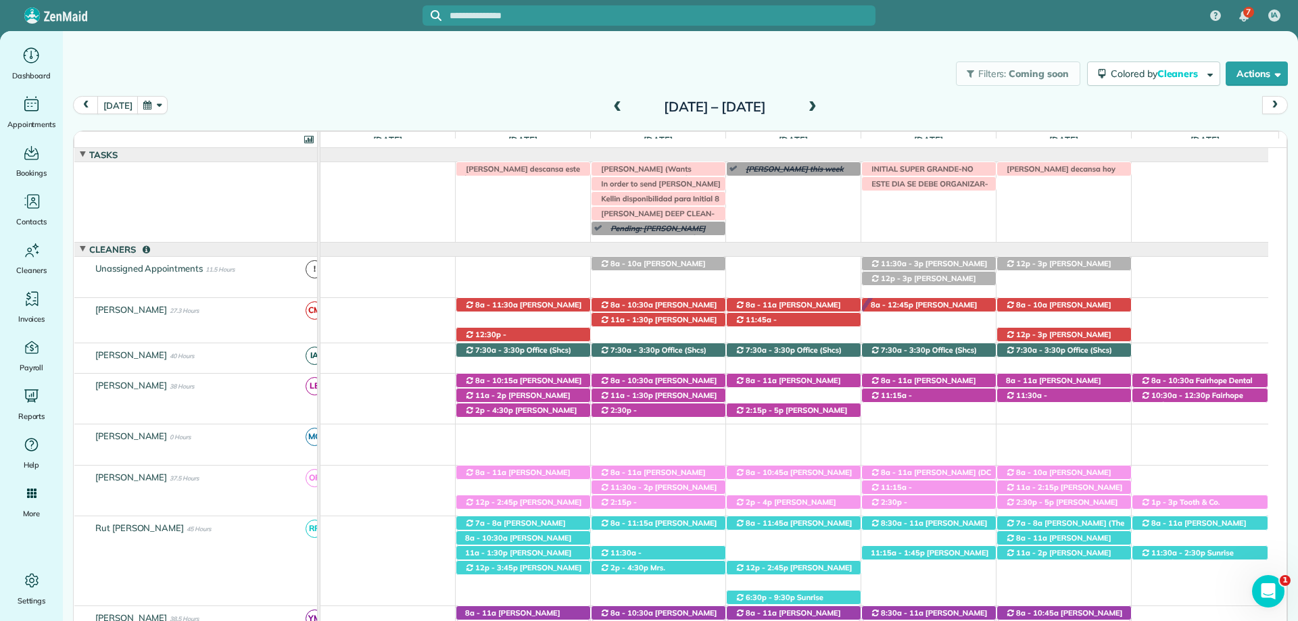
click at [820, 111] on span at bounding box center [812, 107] width 15 height 12
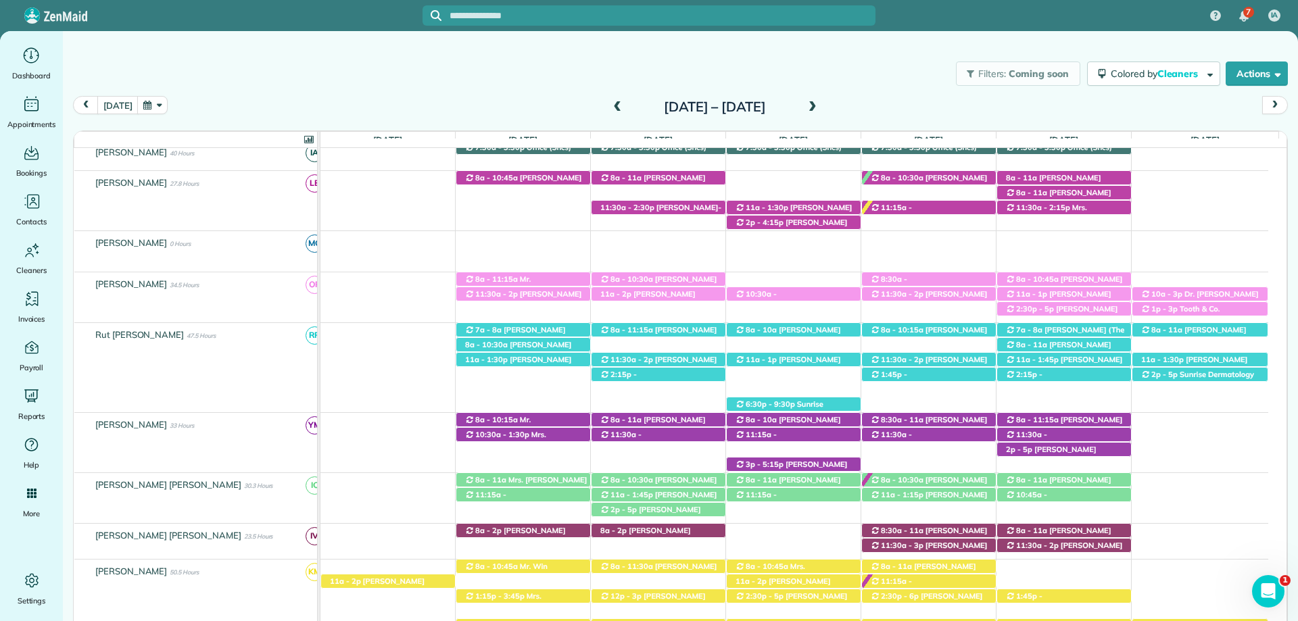
scroll to position [270, 0]
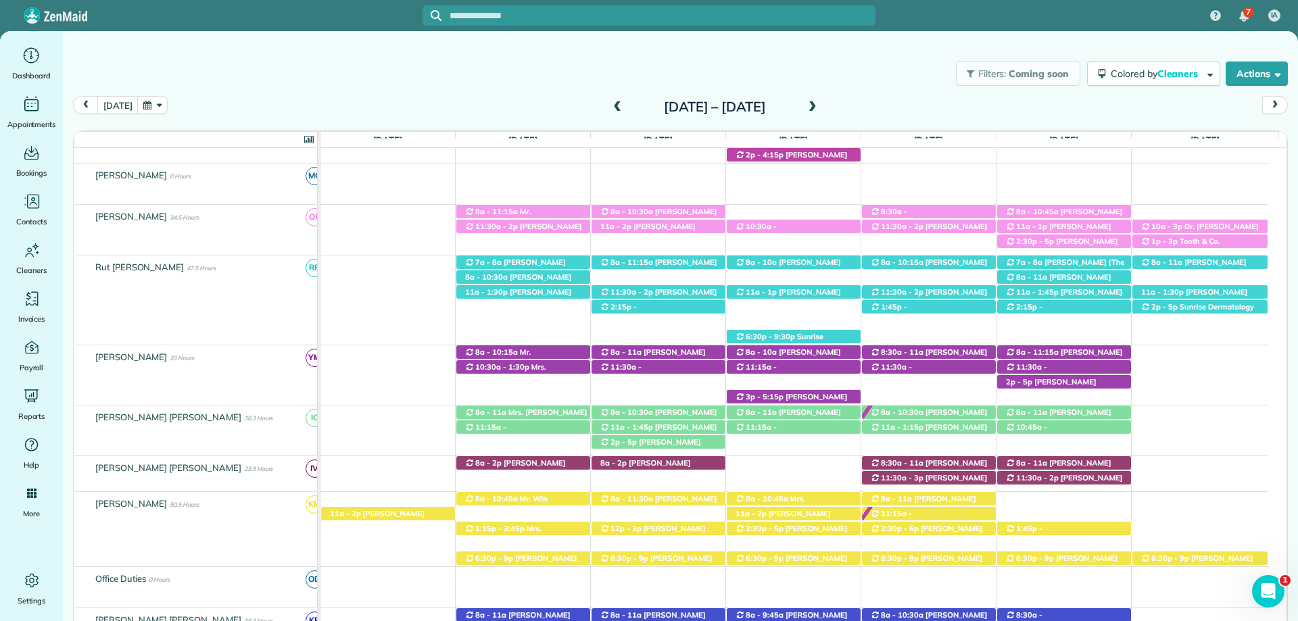
click at [820, 105] on span at bounding box center [812, 107] width 15 height 12
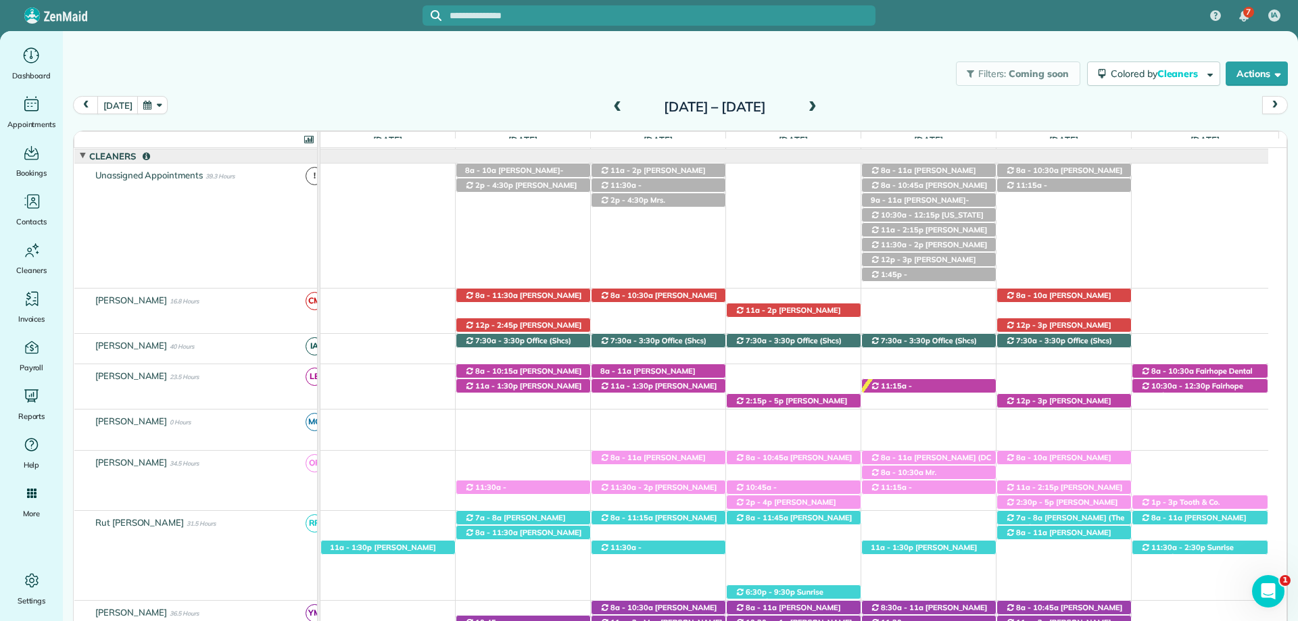
scroll to position [0, 0]
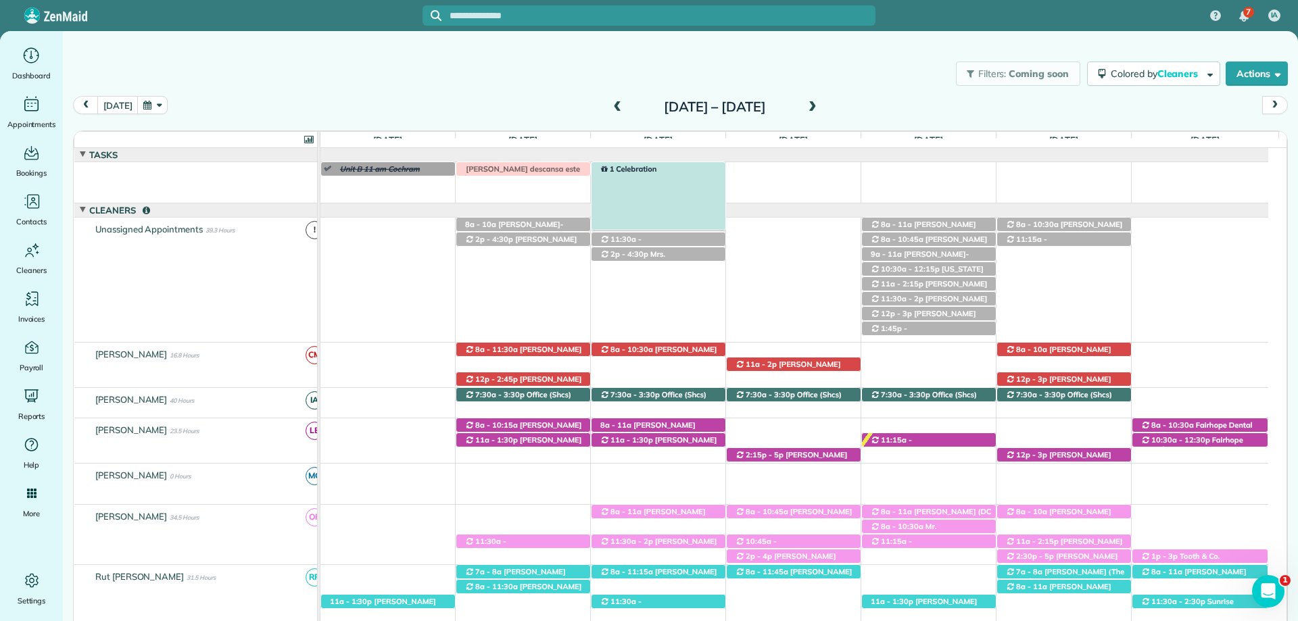
click at [676, 174] on div "1 Celebration" at bounding box center [659, 169] width 134 height 14
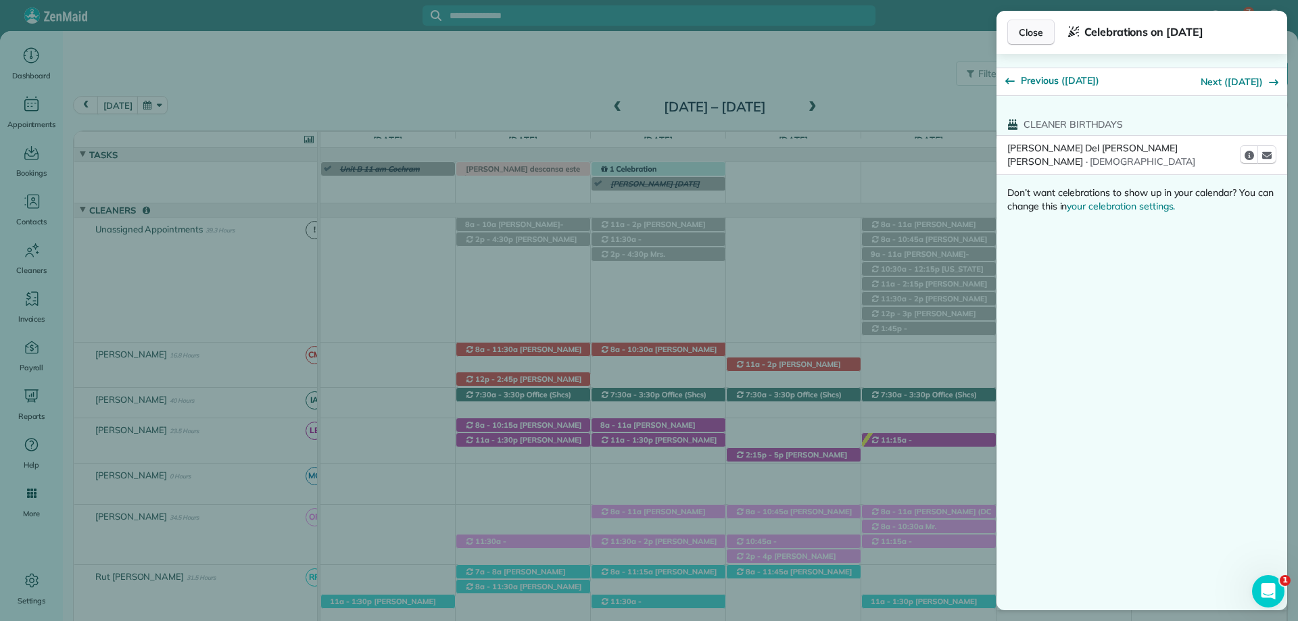
click at [1032, 21] on button "Close" at bounding box center [1031, 33] width 47 height 26
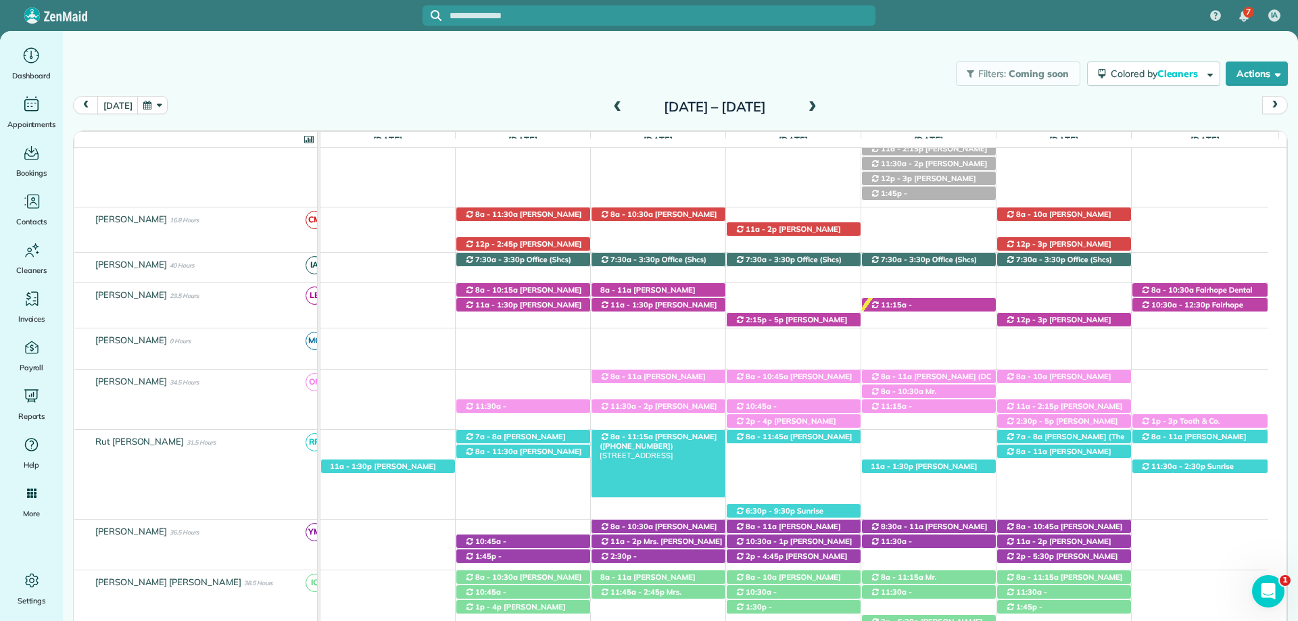
scroll to position [270, 0]
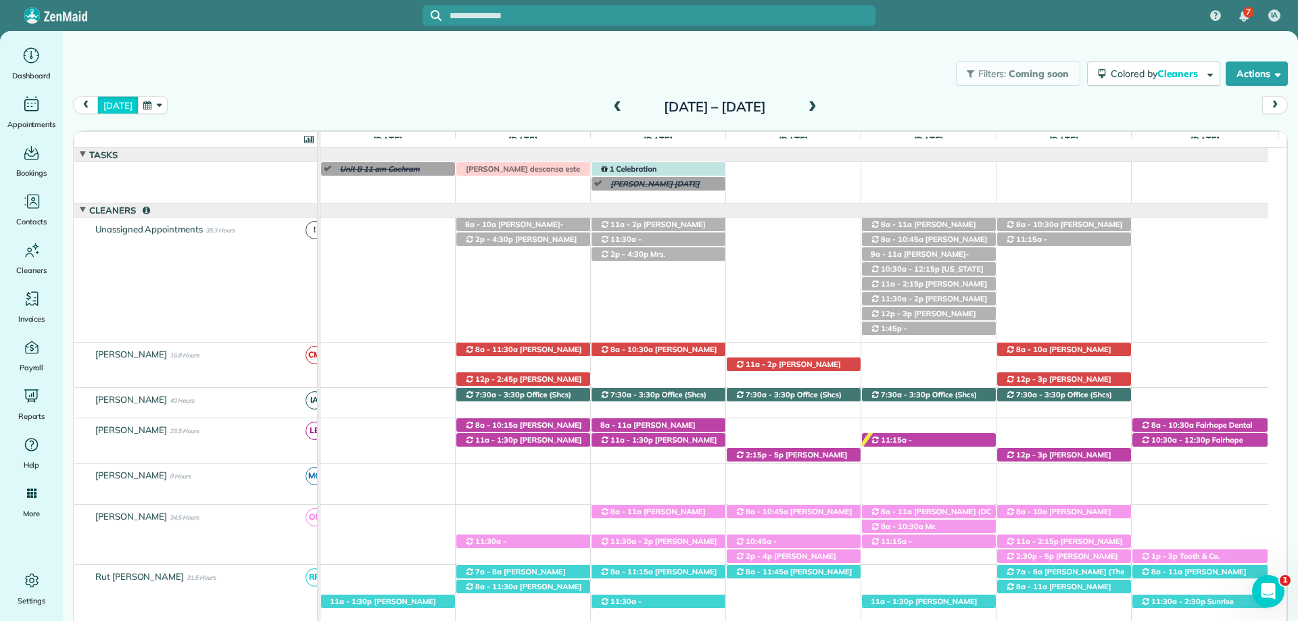
click at [122, 104] on button "[DATE]" at bounding box center [117, 105] width 41 height 18
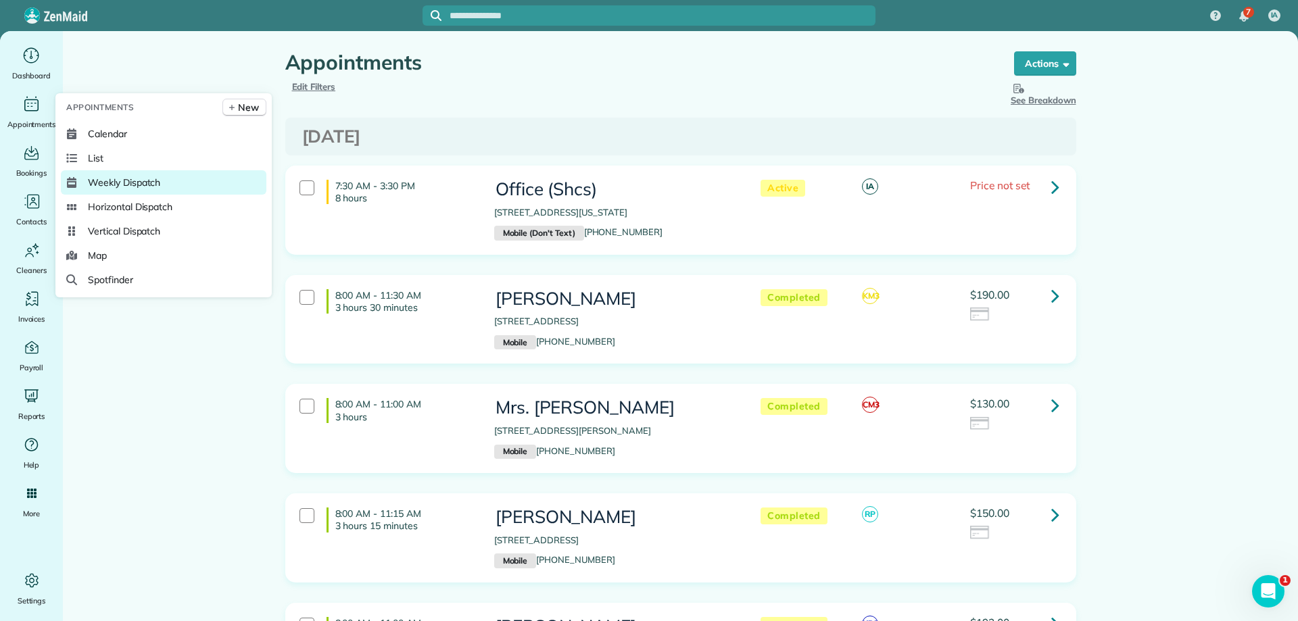
click at [151, 181] on span "Weekly Dispatch" at bounding box center [124, 183] width 72 height 14
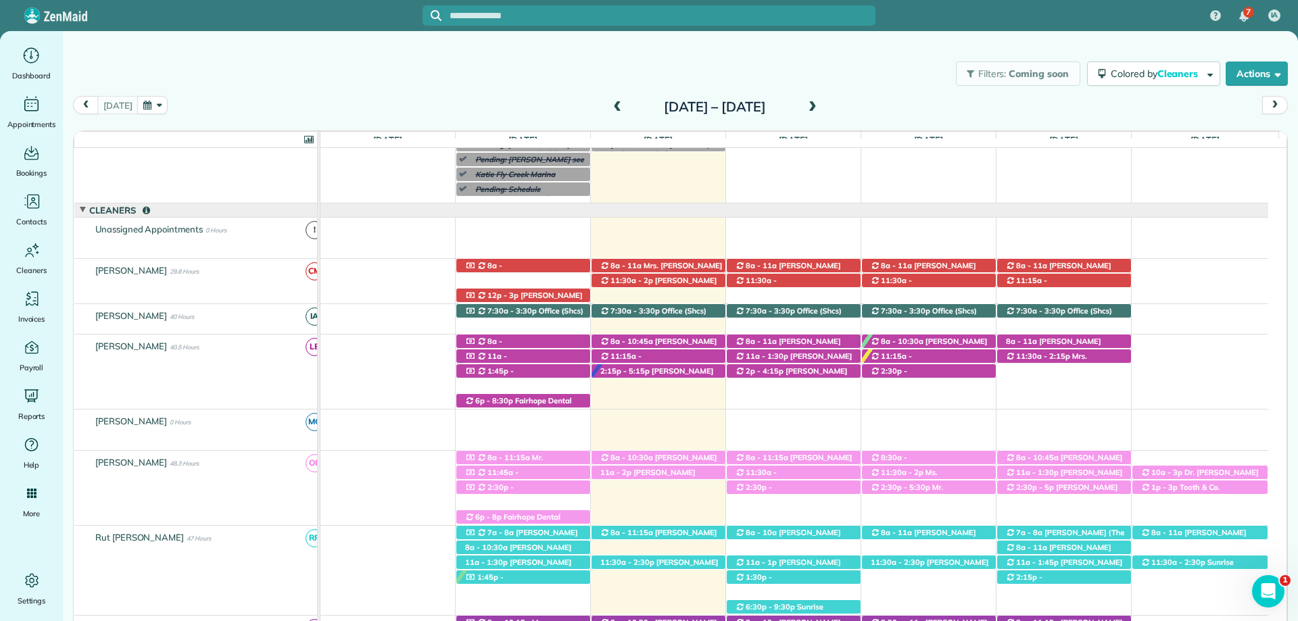
click at [571, 15] on input "text" at bounding box center [663, 16] width 426 height 10
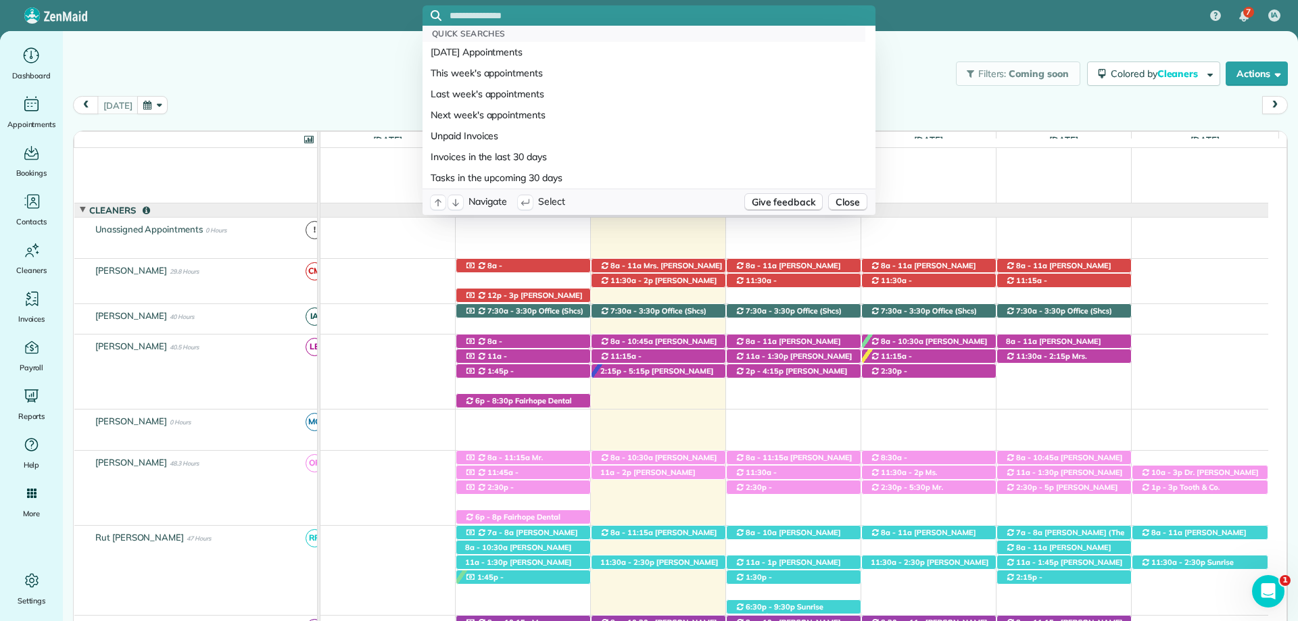
click at [571, 15] on input "text" at bounding box center [663, 16] width 426 height 10
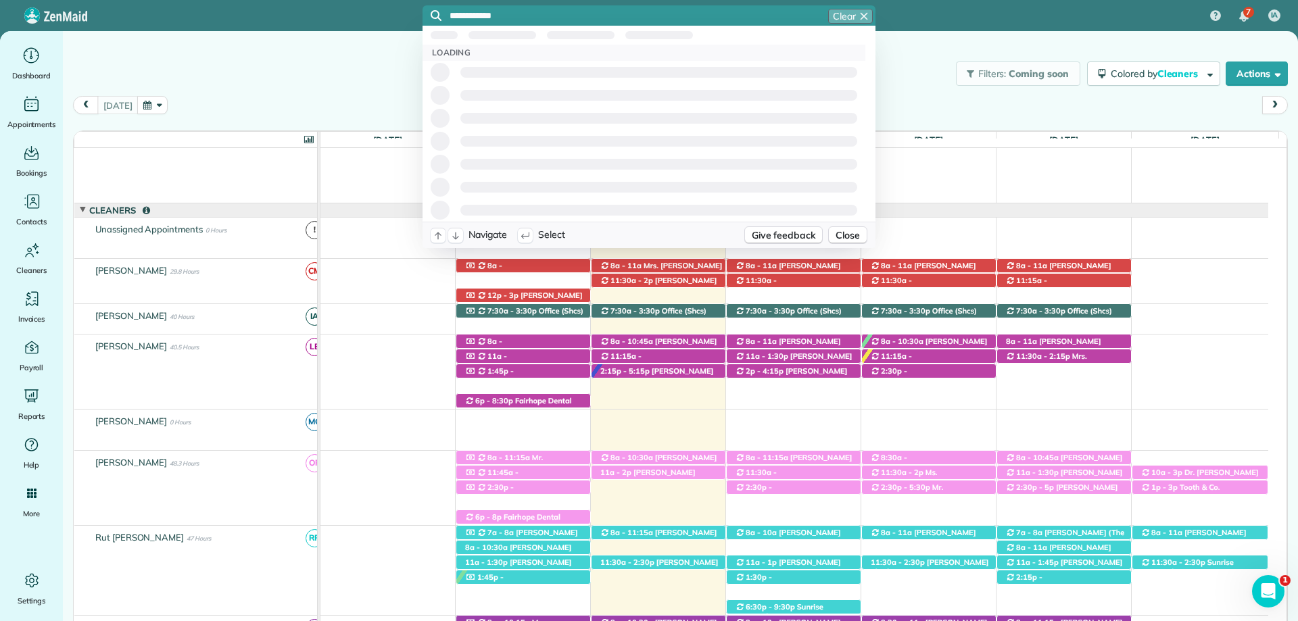
click at [538, 11] on input "**********" at bounding box center [663, 16] width 426 height 10
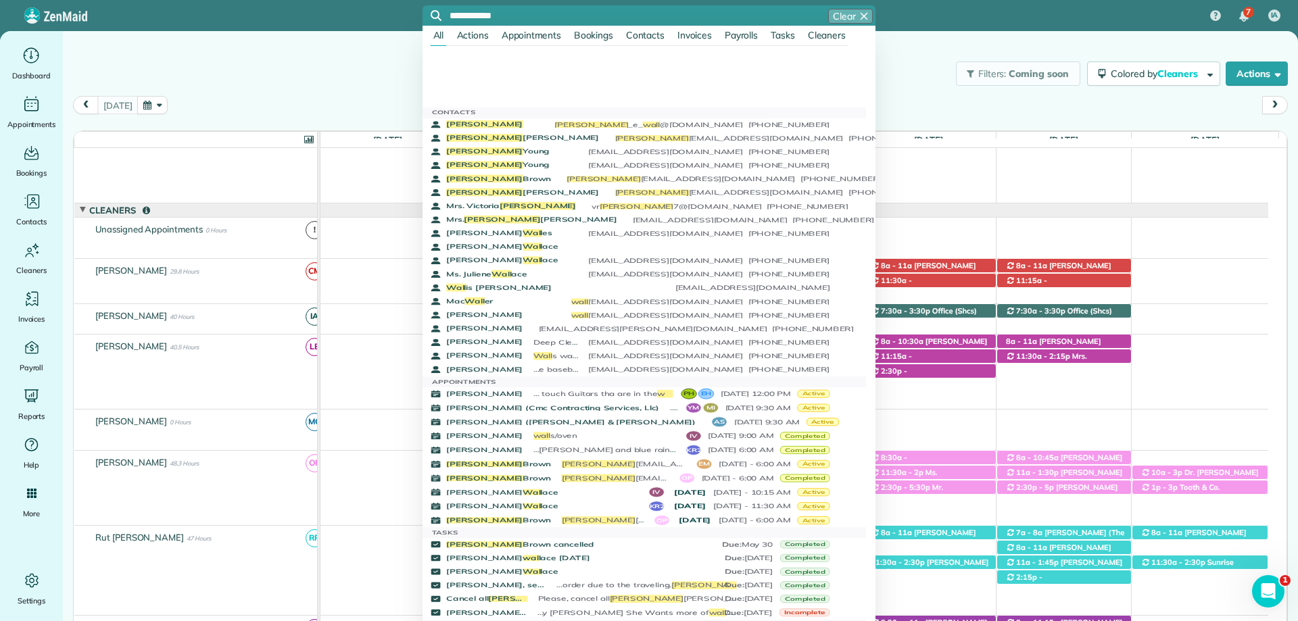
click at [532, 11] on input "**********" at bounding box center [663, 16] width 426 height 10
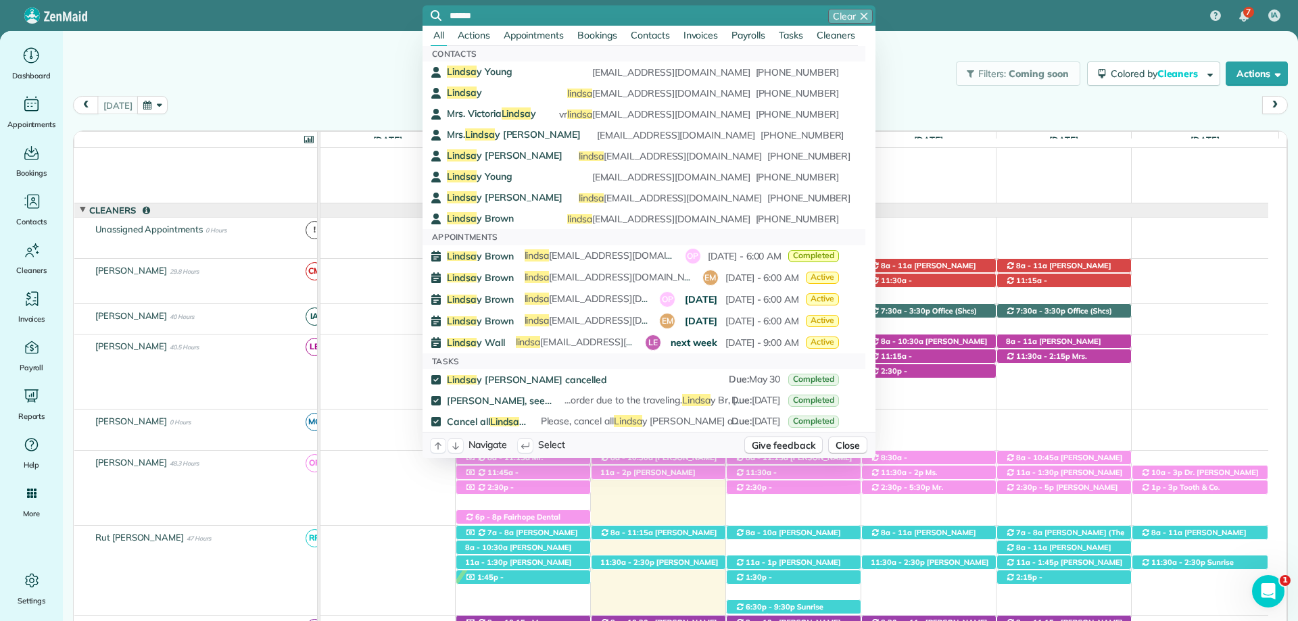
type input "******"
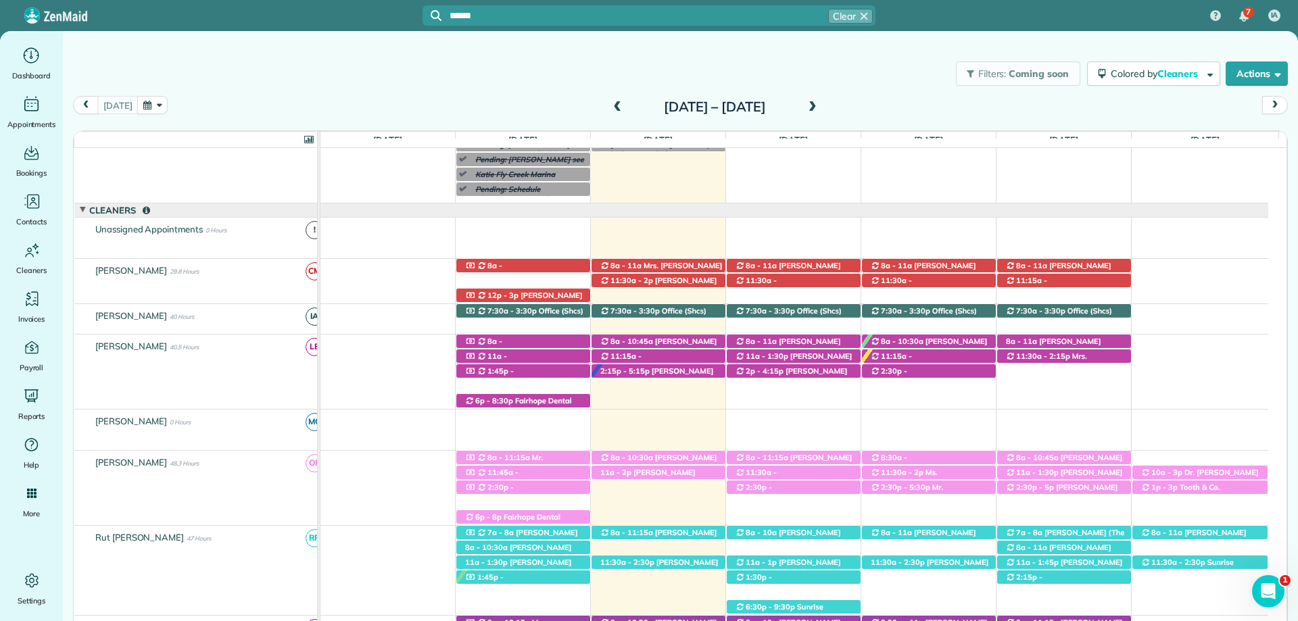
click at [490, 15] on input "******" at bounding box center [663, 16] width 426 height 10
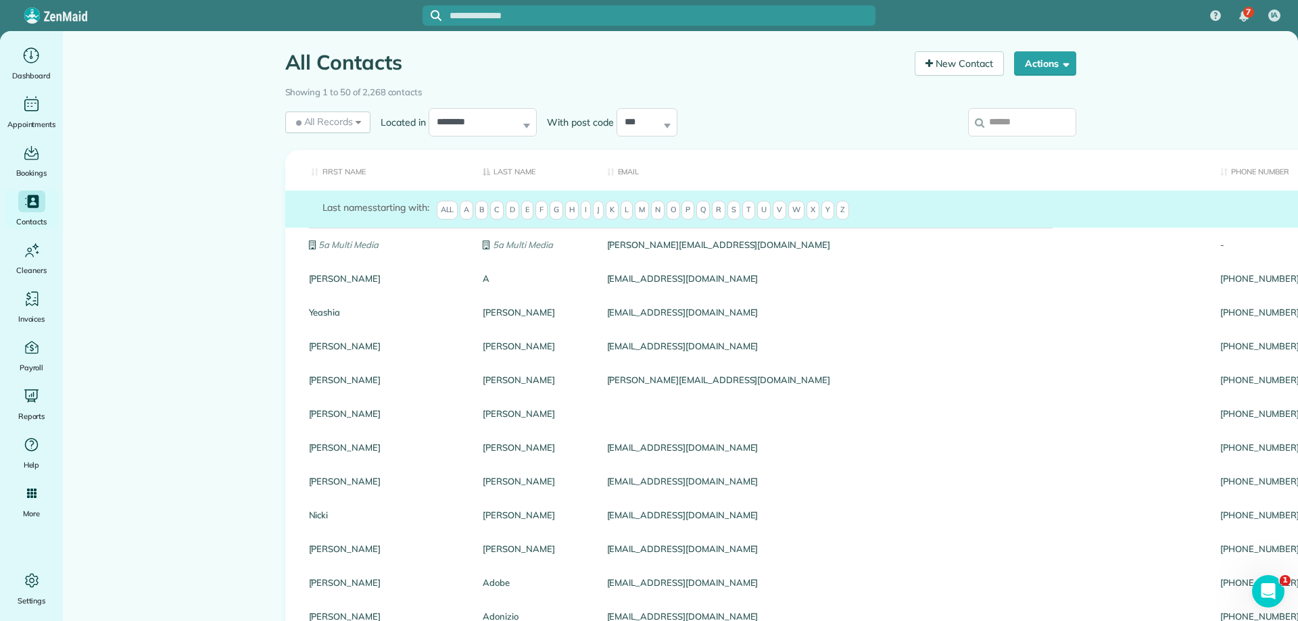
click at [1009, 118] on input "search" at bounding box center [1022, 122] width 108 height 28
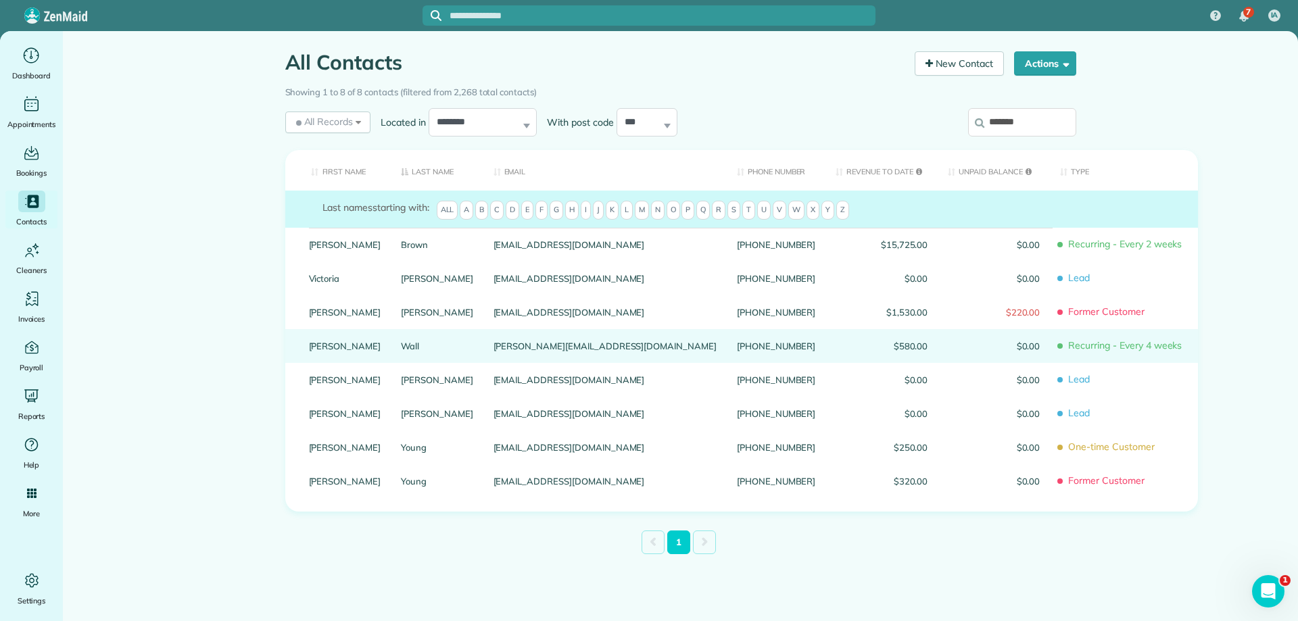
type input "*******"
click at [401, 351] on link "Wall" at bounding box center [437, 346] width 72 height 9
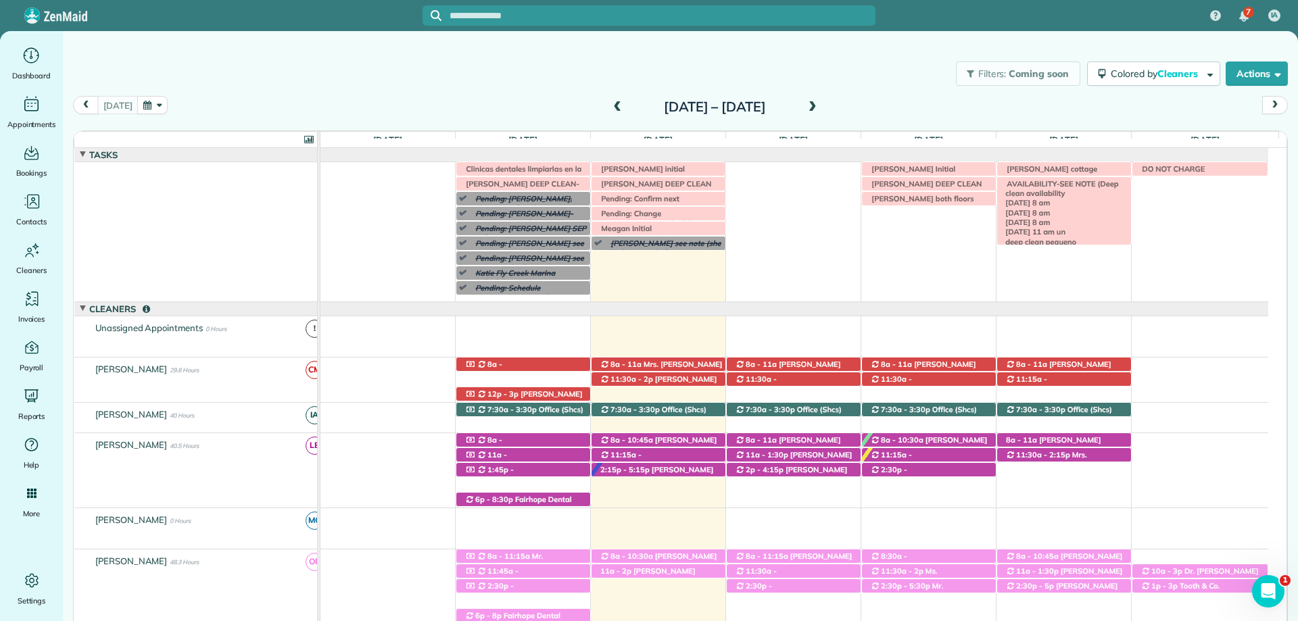
click at [1060, 180] on div "AVAILABILITY-SEE NOTE (Deep clean availability [DATE] 8 am [DATE] 8 am [DATE] 8…" at bounding box center [1064, 184] width 134 height 14
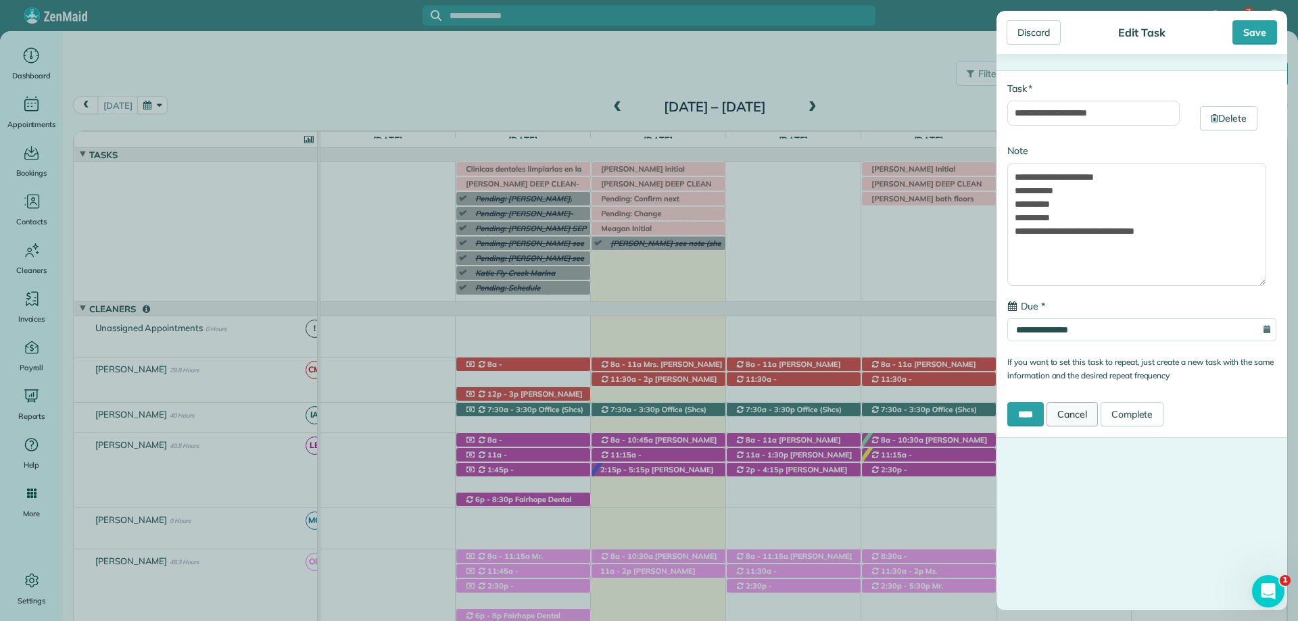
click at [1067, 415] on link "Cancel" at bounding box center [1072, 414] width 51 height 24
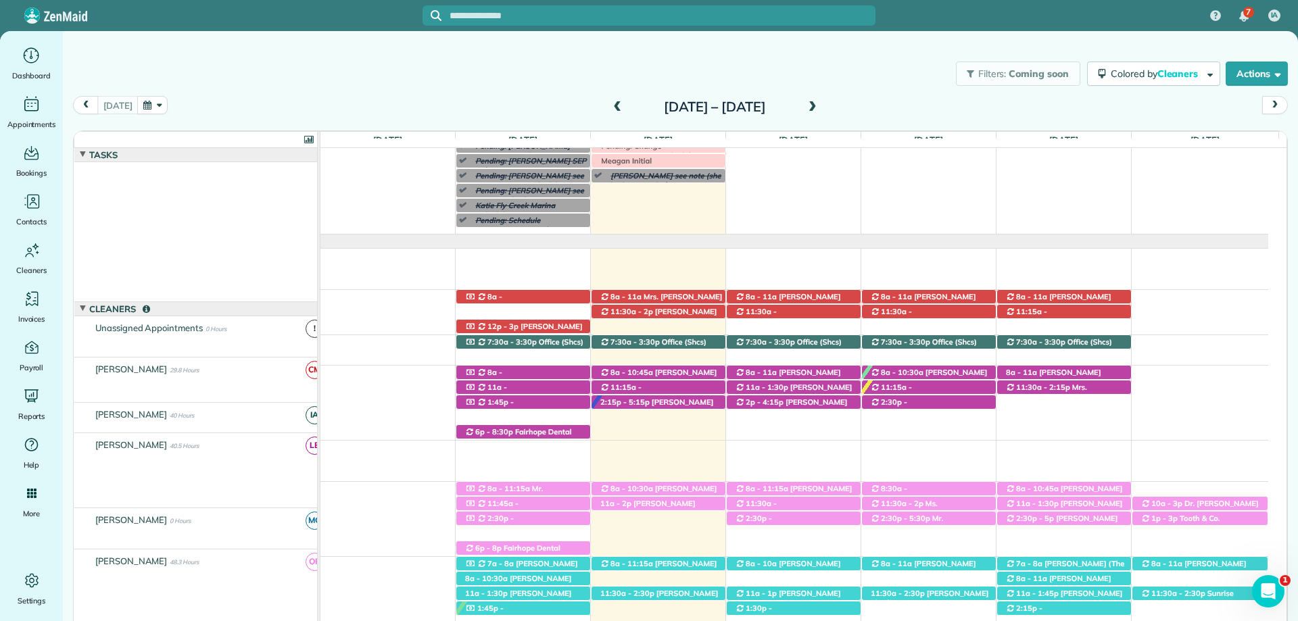
scroll to position [68, 0]
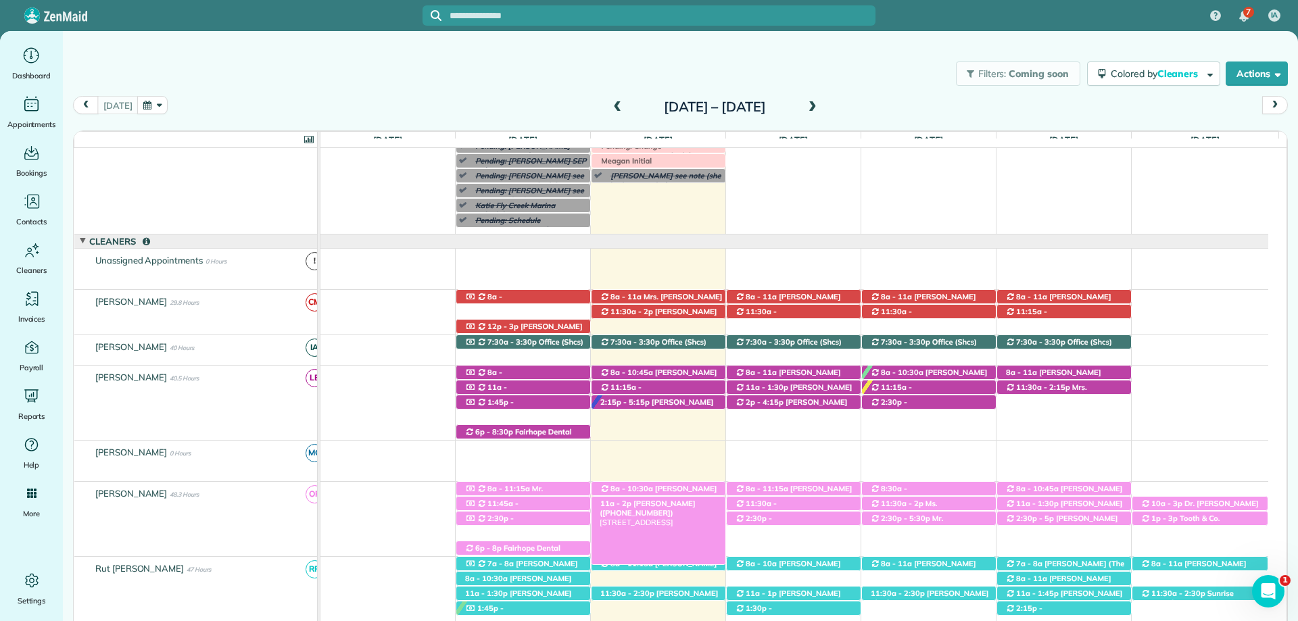
click at [661, 504] on span "[PERSON_NAME] ([PHONE_NUMBER])" at bounding box center [647, 508] width 95 height 19
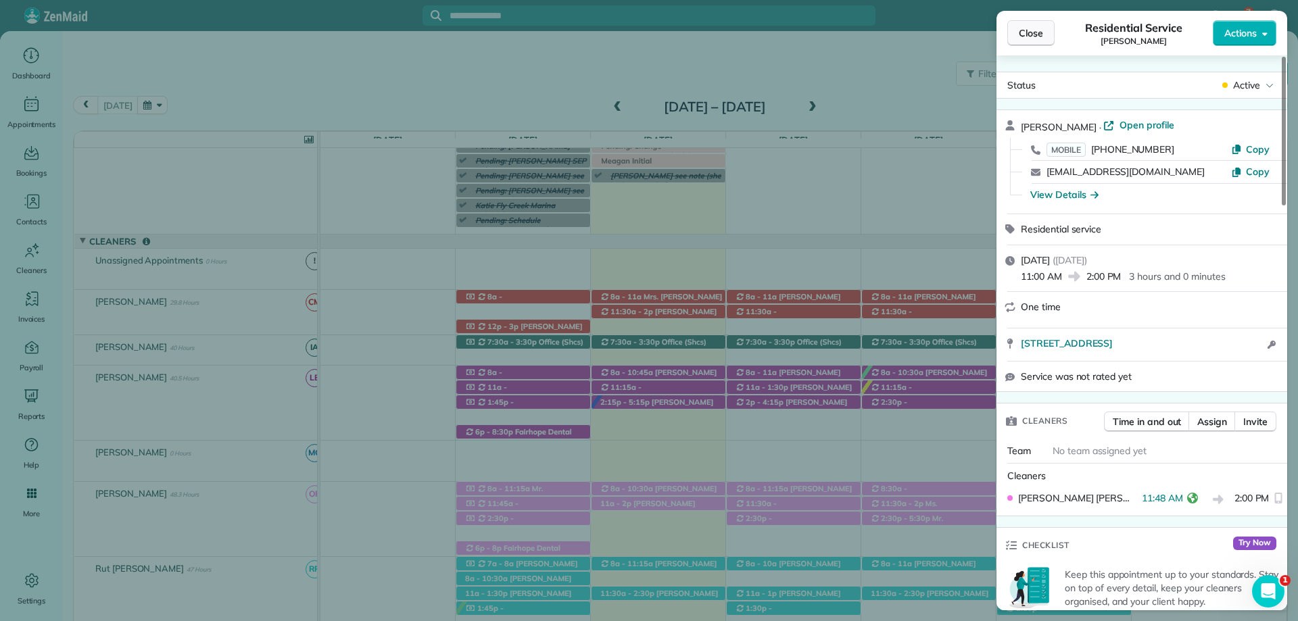
click at [1037, 32] on span "Close" at bounding box center [1031, 33] width 24 height 14
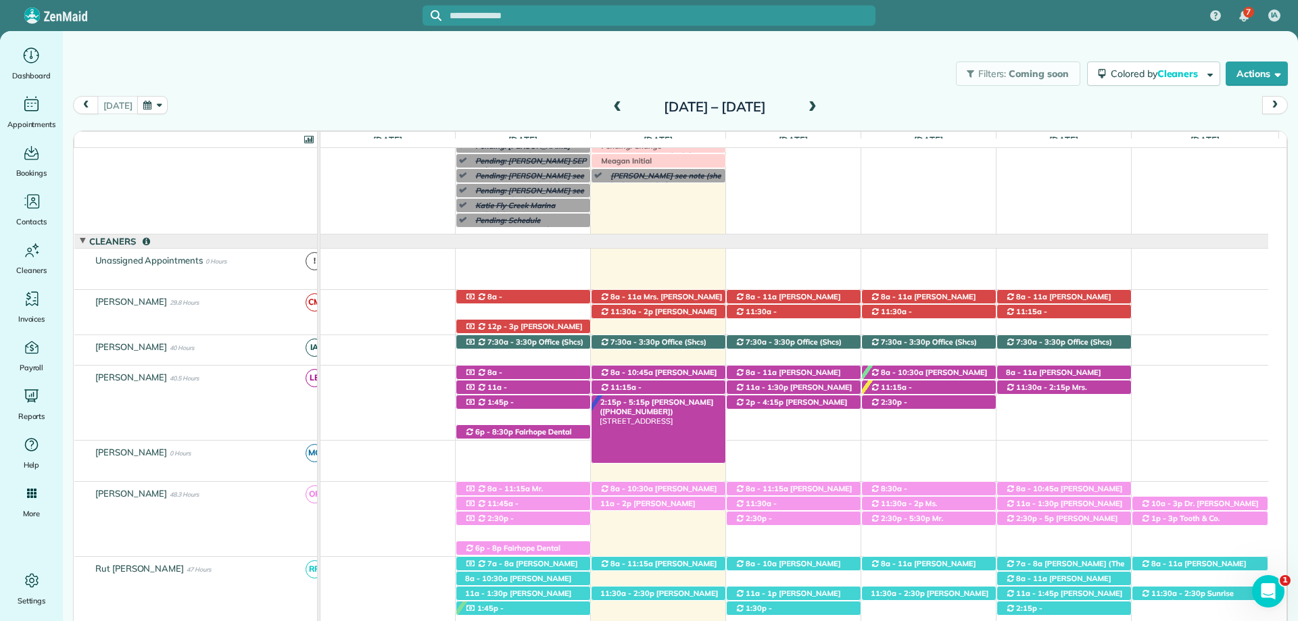
click at [684, 403] on span "[PERSON_NAME] ([PHONE_NUMBER])" at bounding box center [657, 407] width 114 height 19
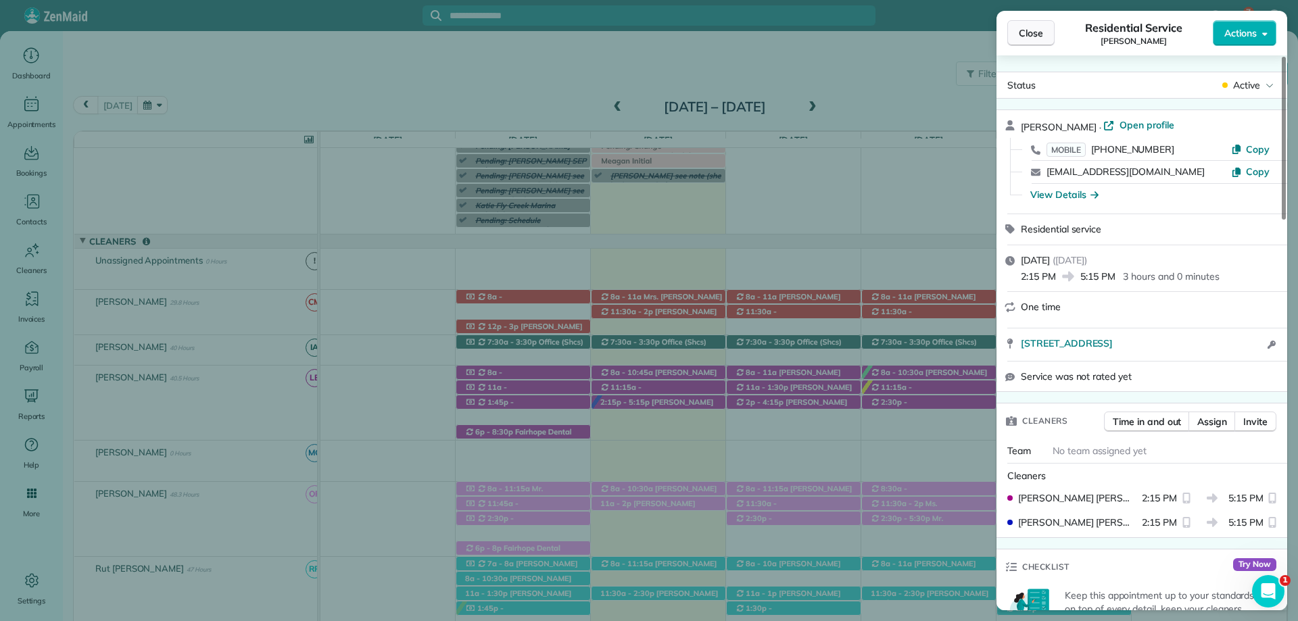
click at [1035, 38] on span "Close" at bounding box center [1031, 33] width 24 height 14
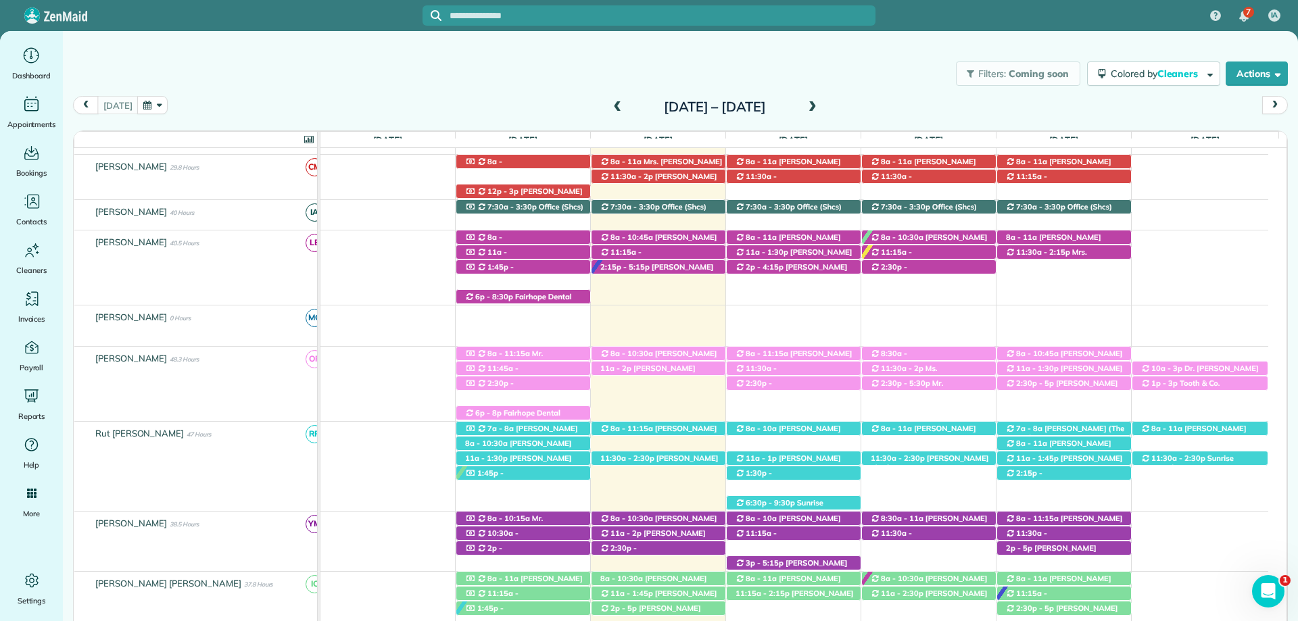
scroll to position [338, 0]
